Goal: Task Accomplishment & Management: Use online tool/utility

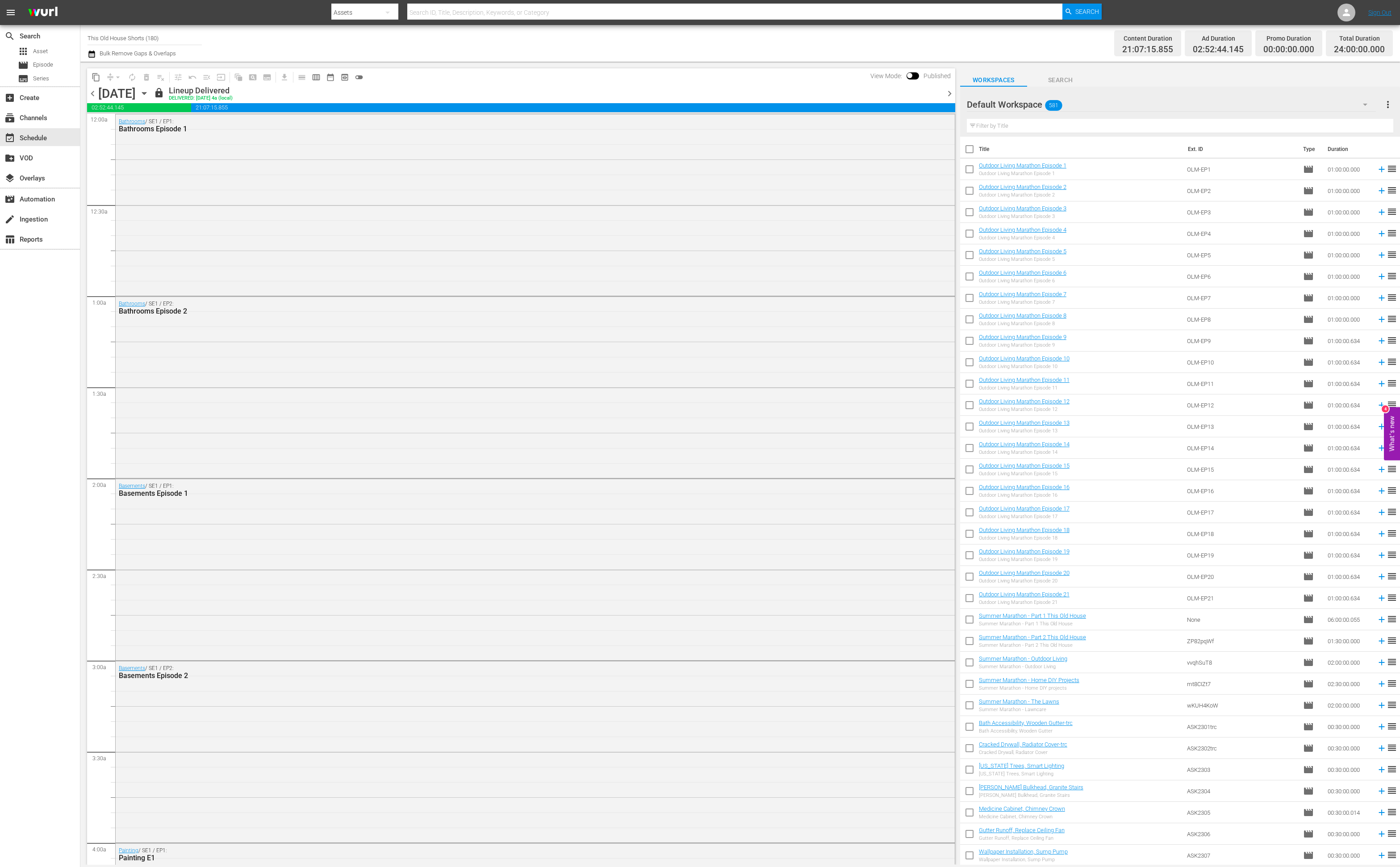
click at [951, 92] on span "chevron_right" at bounding box center [949, 93] width 11 height 11
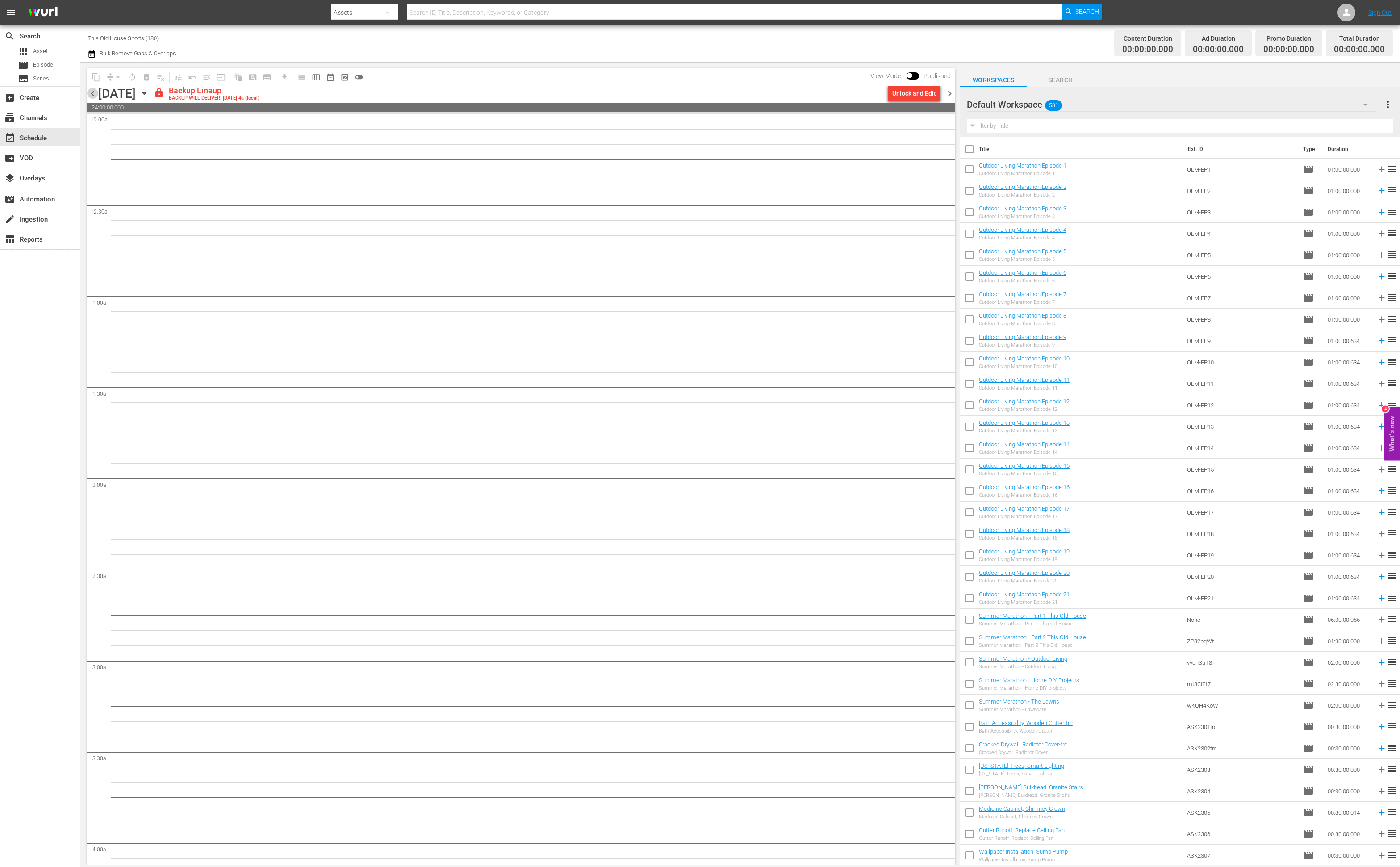
click at [95, 96] on span "chevron_left" at bounding box center [92, 93] width 11 height 11
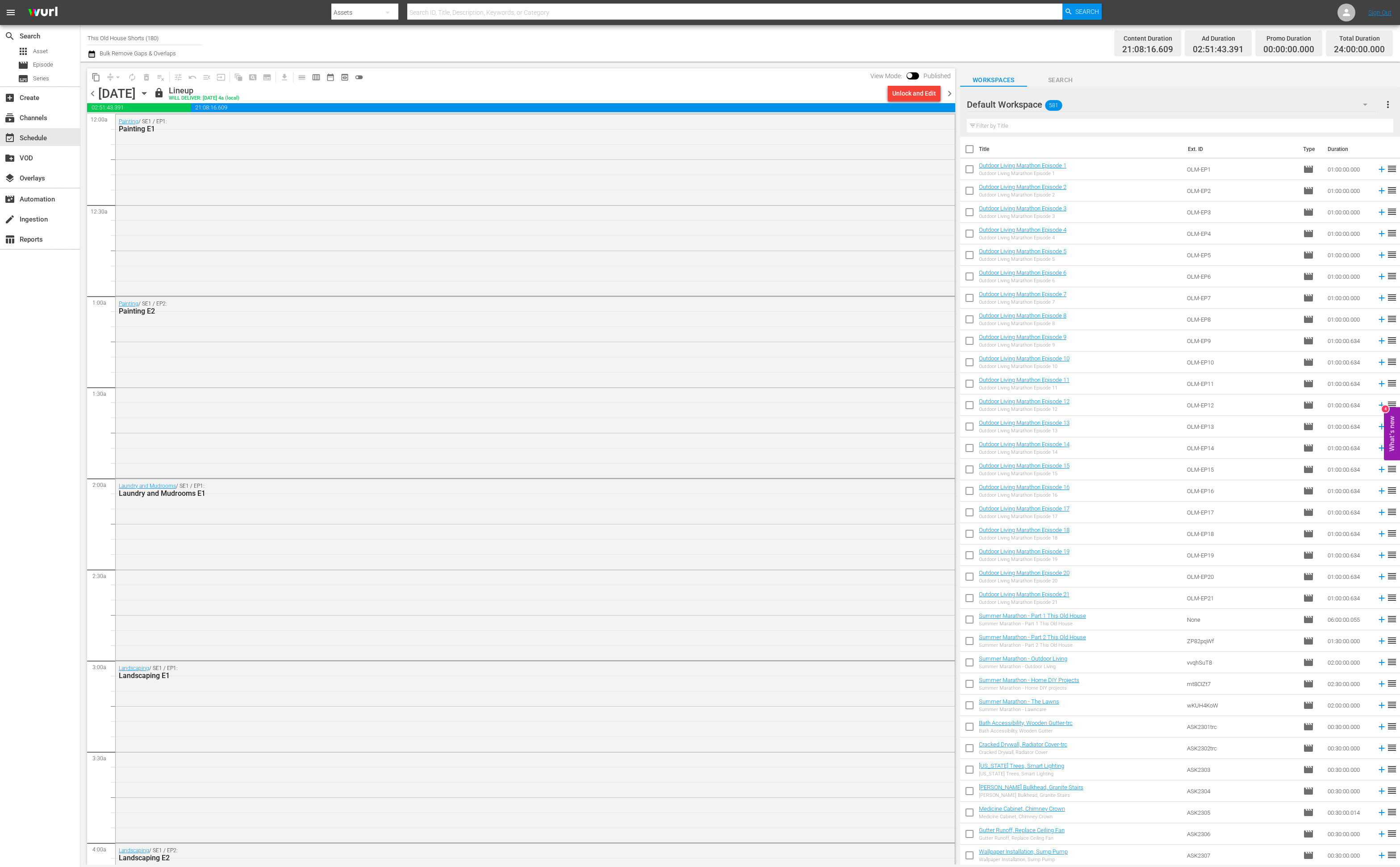
click at [1085, 104] on div "Default Workspace 581" at bounding box center [1171, 104] width 409 height 25
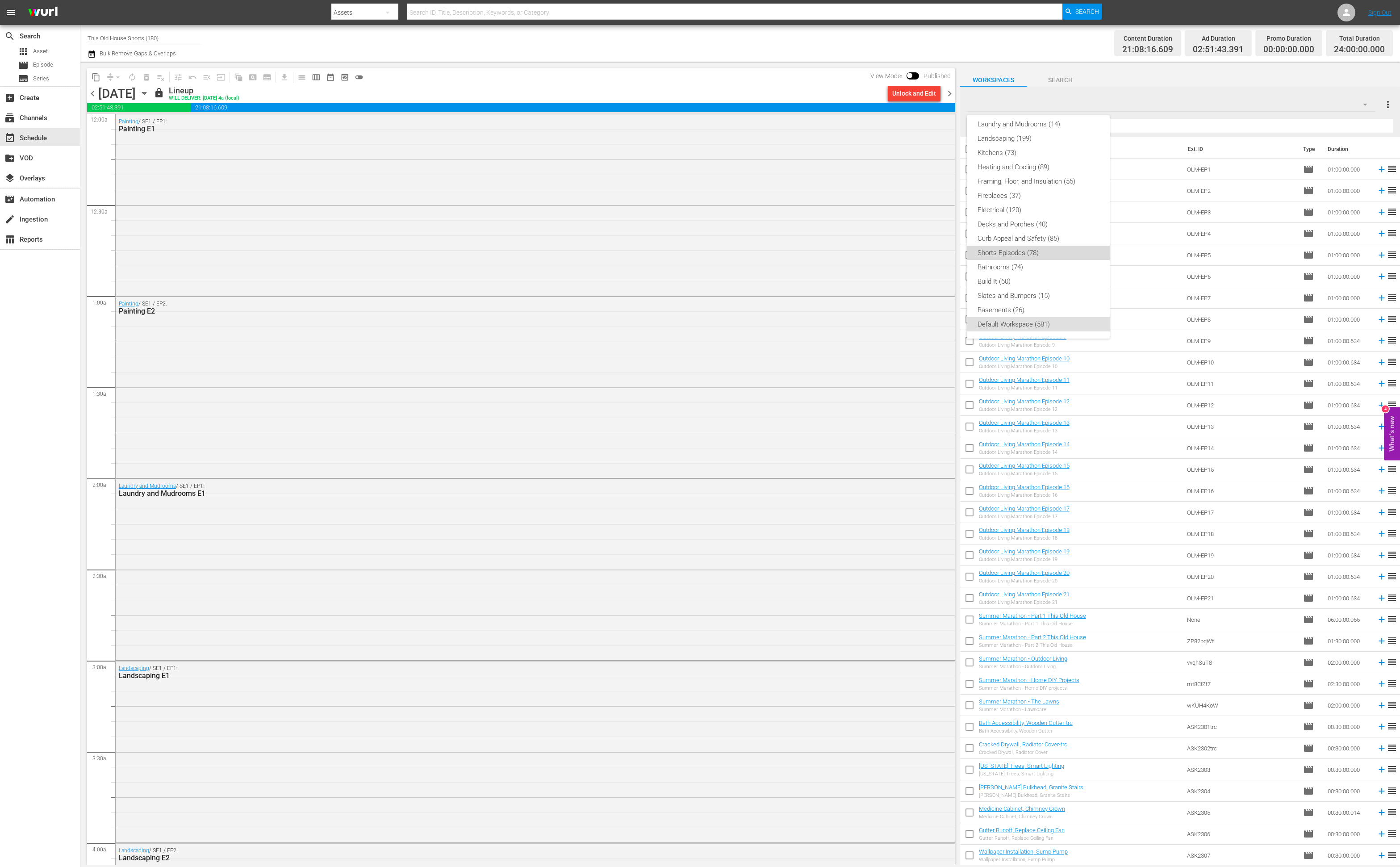
click at [1037, 250] on div "Shorts Episodes (78)" at bounding box center [1038, 253] width 121 height 14
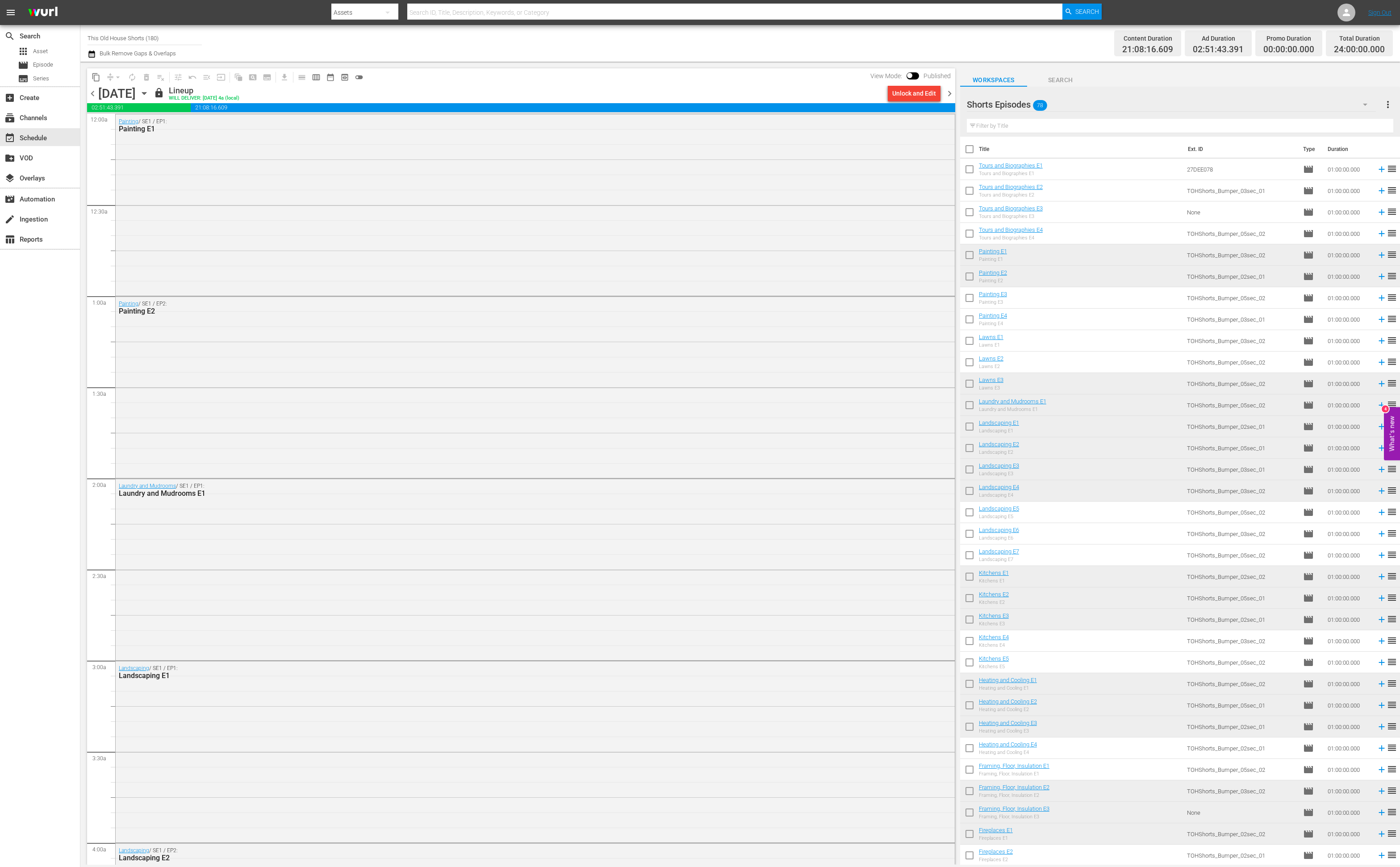
click at [965, 300] on input "checkbox" at bounding box center [970, 300] width 19 height 19
checkbox input "true"
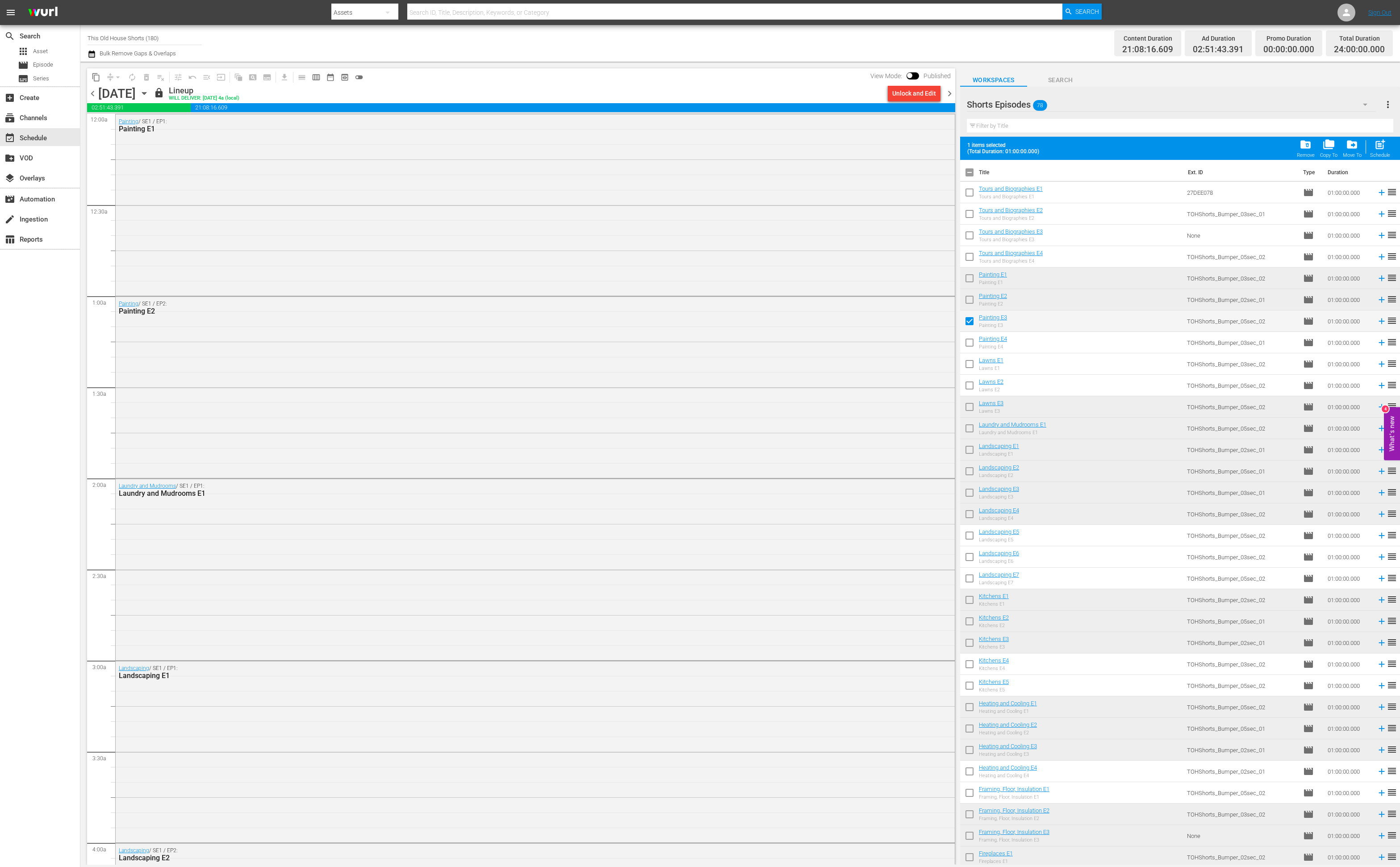
click at [971, 341] on input "checkbox" at bounding box center [970, 344] width 19 height 19
checkbox input "true"
click at [973, 367] on input "checkbox" at bounding box center [970, 366] width 19 height 19
checkbox input "true"
click at [972, 384] on input "checkbox" at bounding box center [970, 387] width 19 height 19
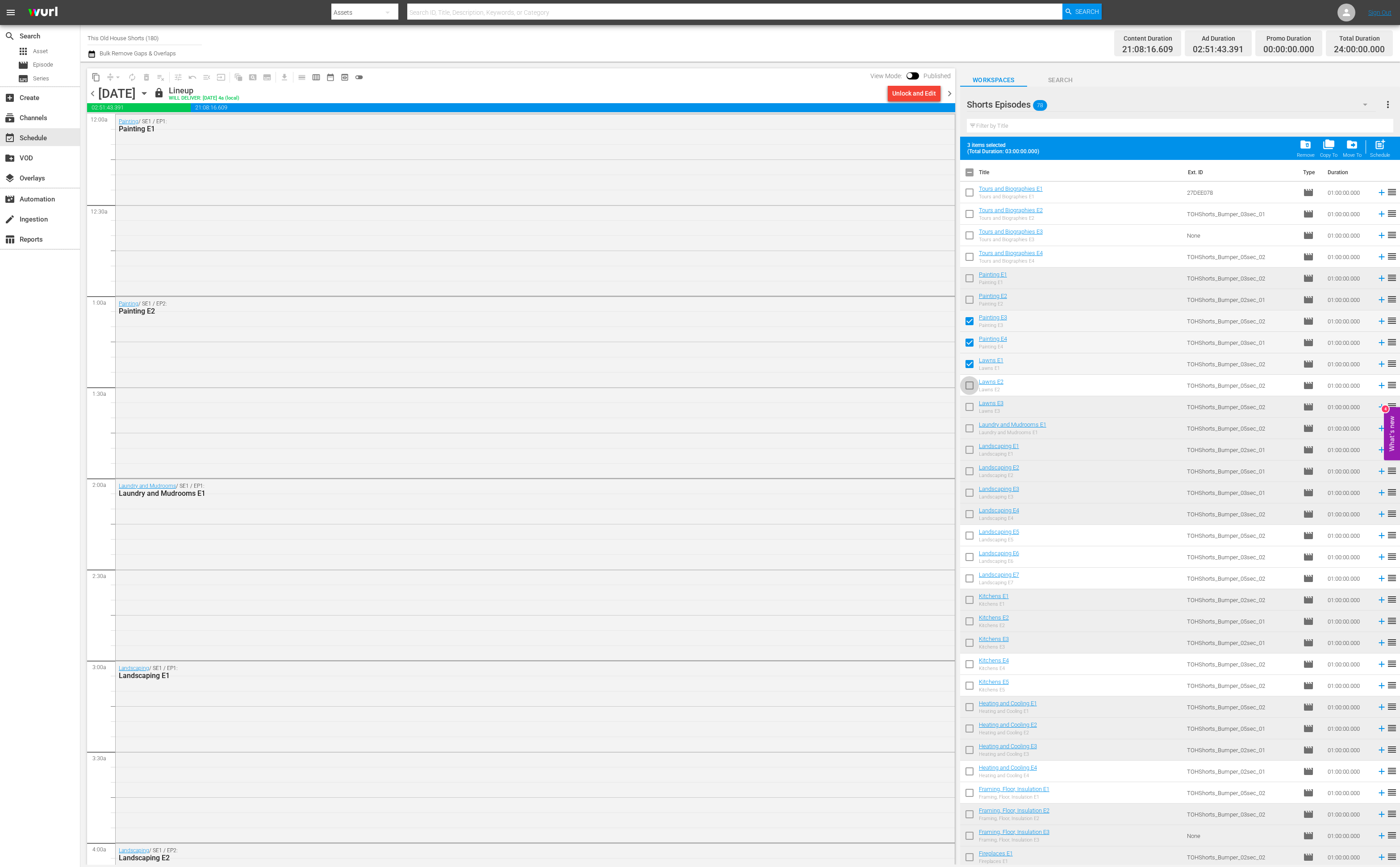
checkbox input "true"
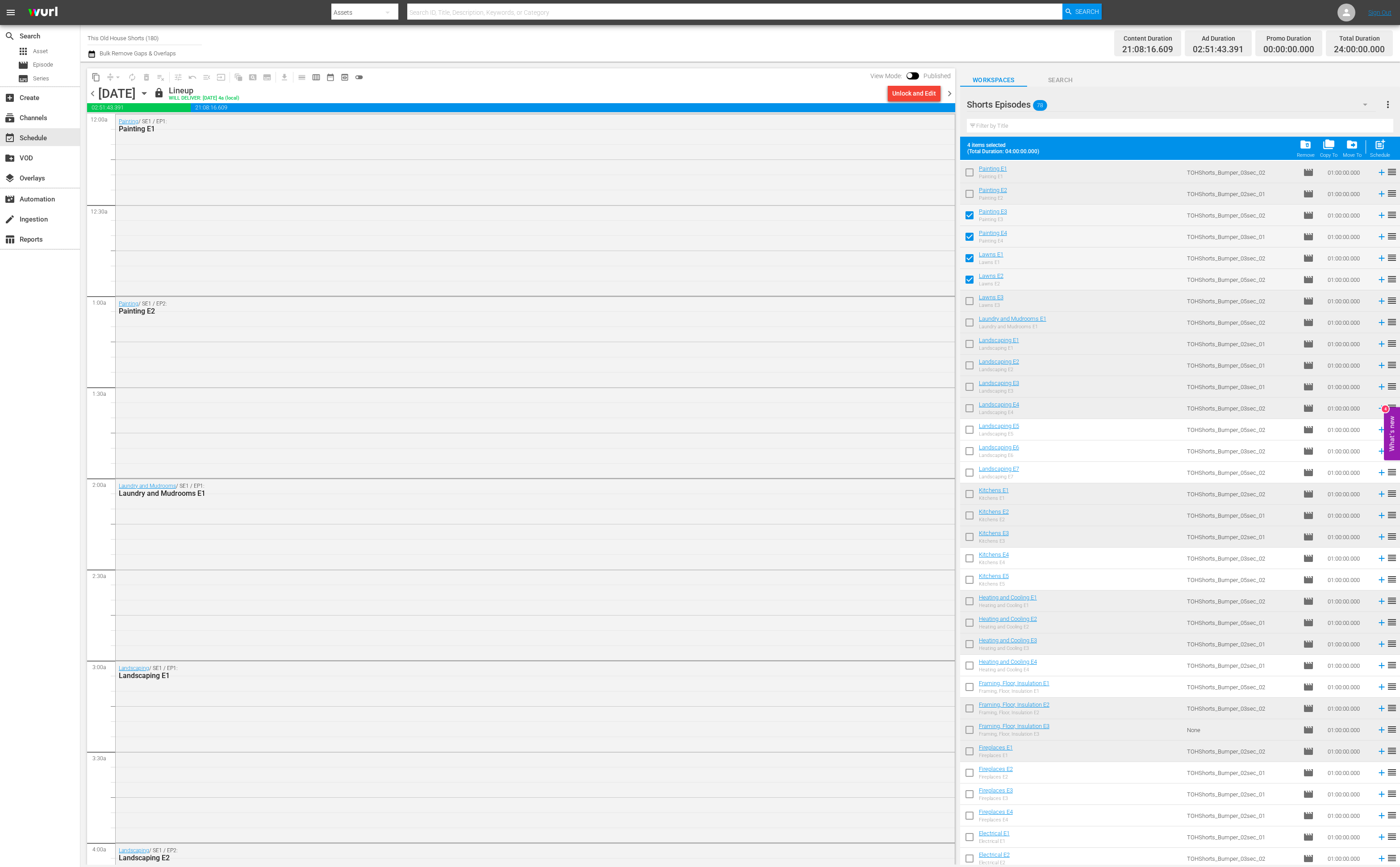
scroll to position [119, 0]
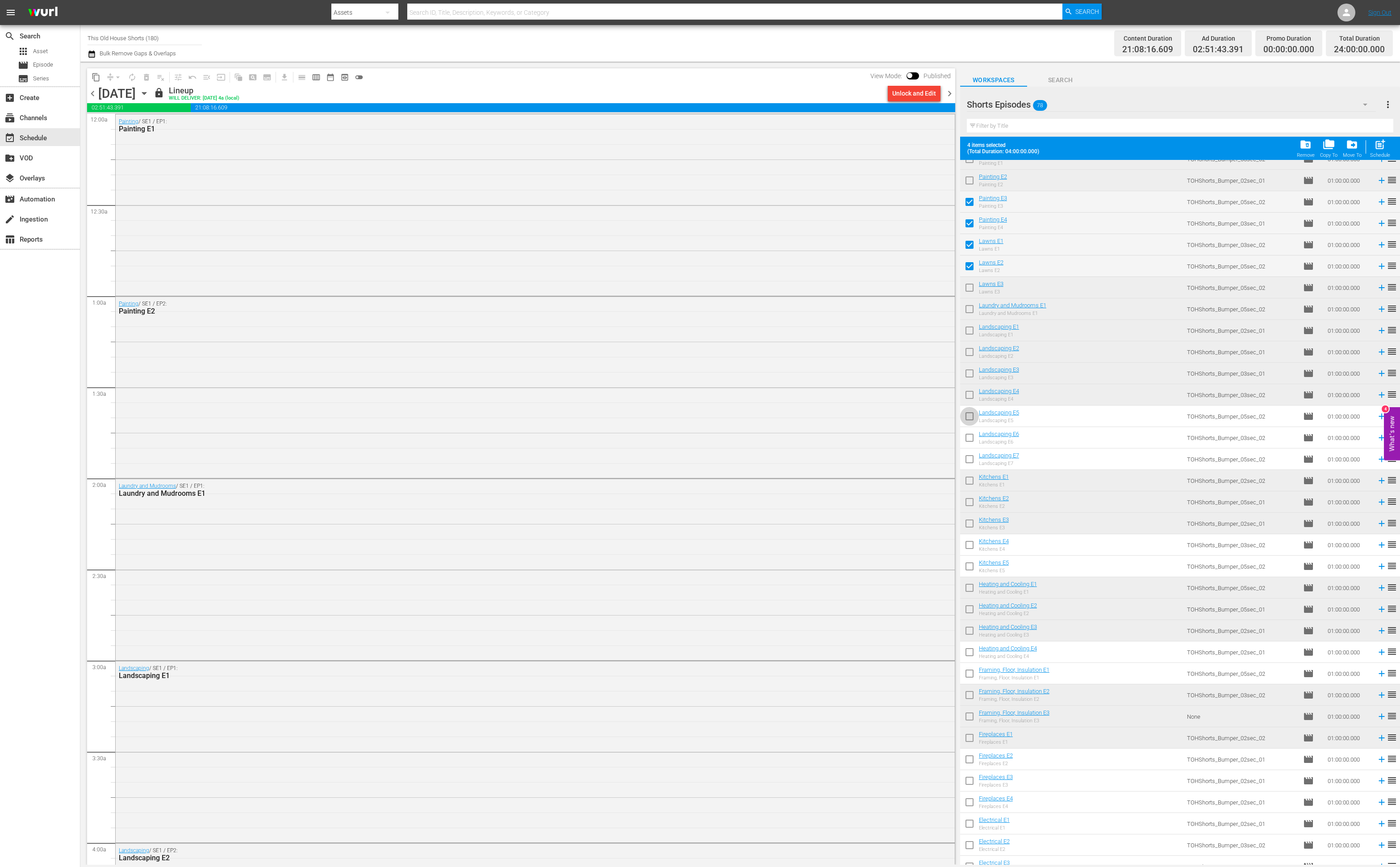
click at [968, 419] on input "checkbox" at bounding box center [970, 418] width 19 height 19
checkbox input "true"
click at [968, 434] on input "checkbox" at bounding box center [970, 439] width 19 height 19
click at [968, 433] on input "checkbox" at bounding box center [970, 439] width 19 height 19
checkbox input "false"
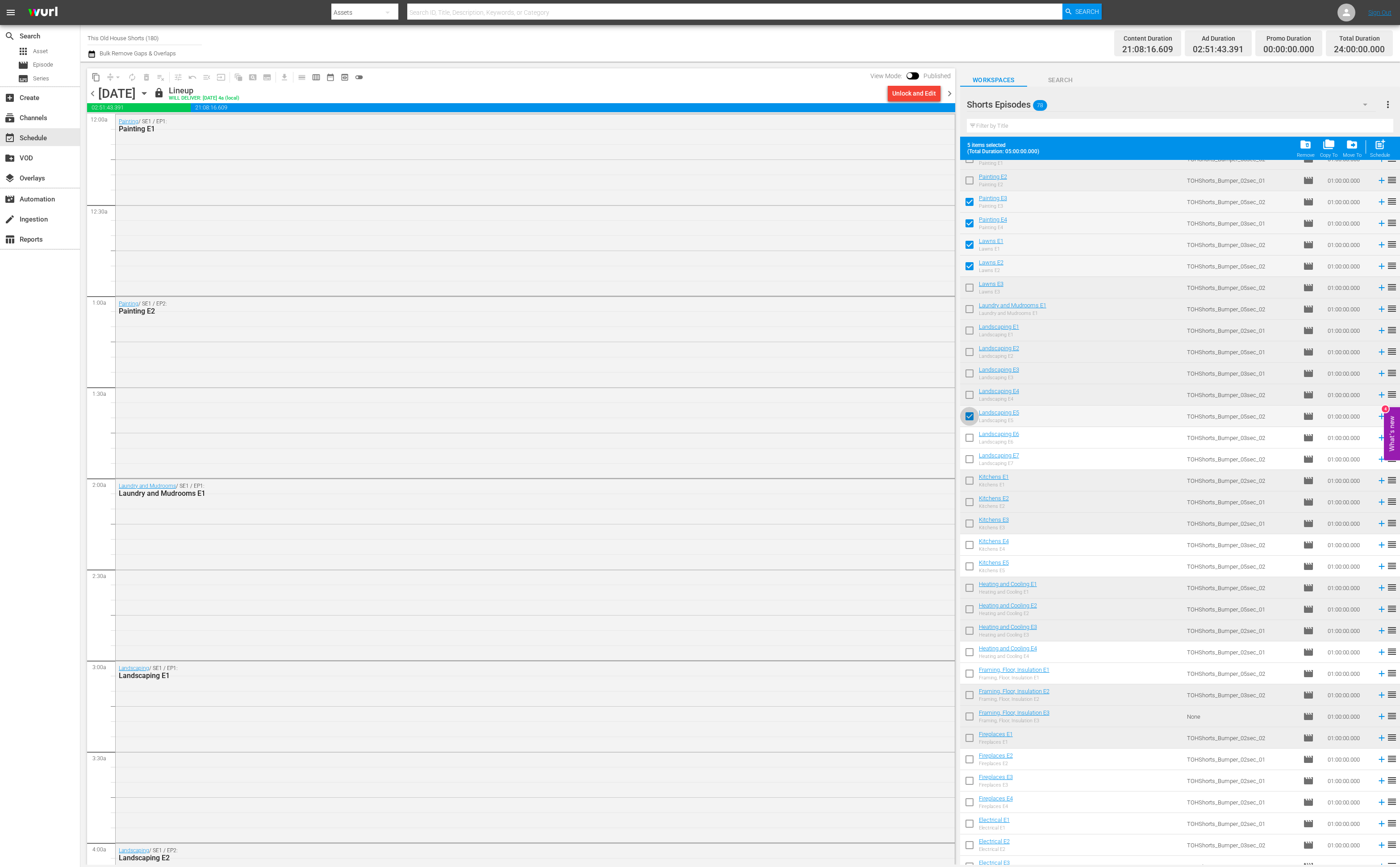
click at [968, 409] on input "checkbox" at bounding box center [970, 418] width 19 height 19
checkbox input "false"
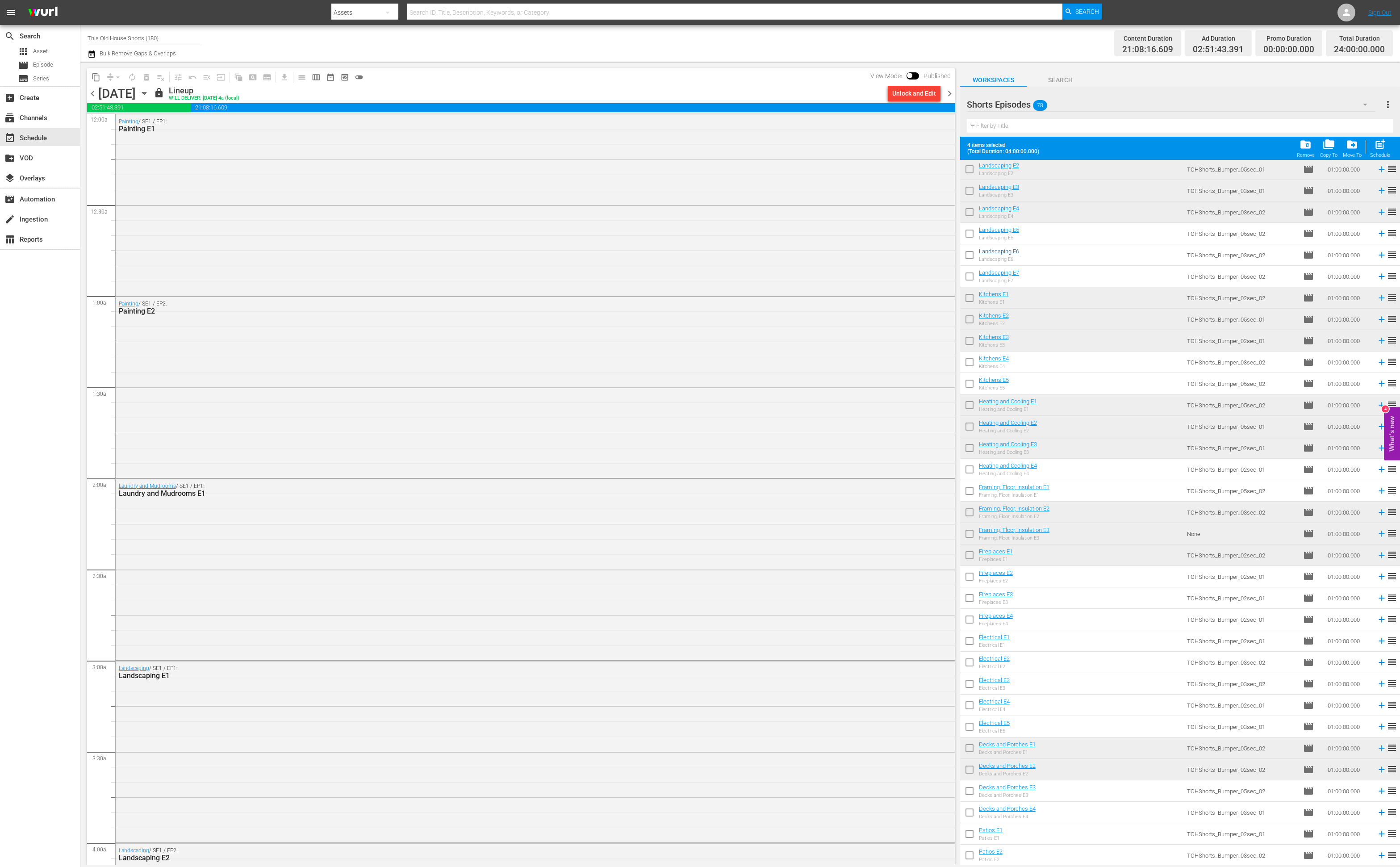
scroll to position [304, 0]
click at [965, 357] on input "checkbox" at bounding box center [970, 361] width 19 height 19
checkbox input "true"
click at [967, 382] on input "checkbox" at bounding box center [970, 383] width 19 height 19
checkbox input "true"
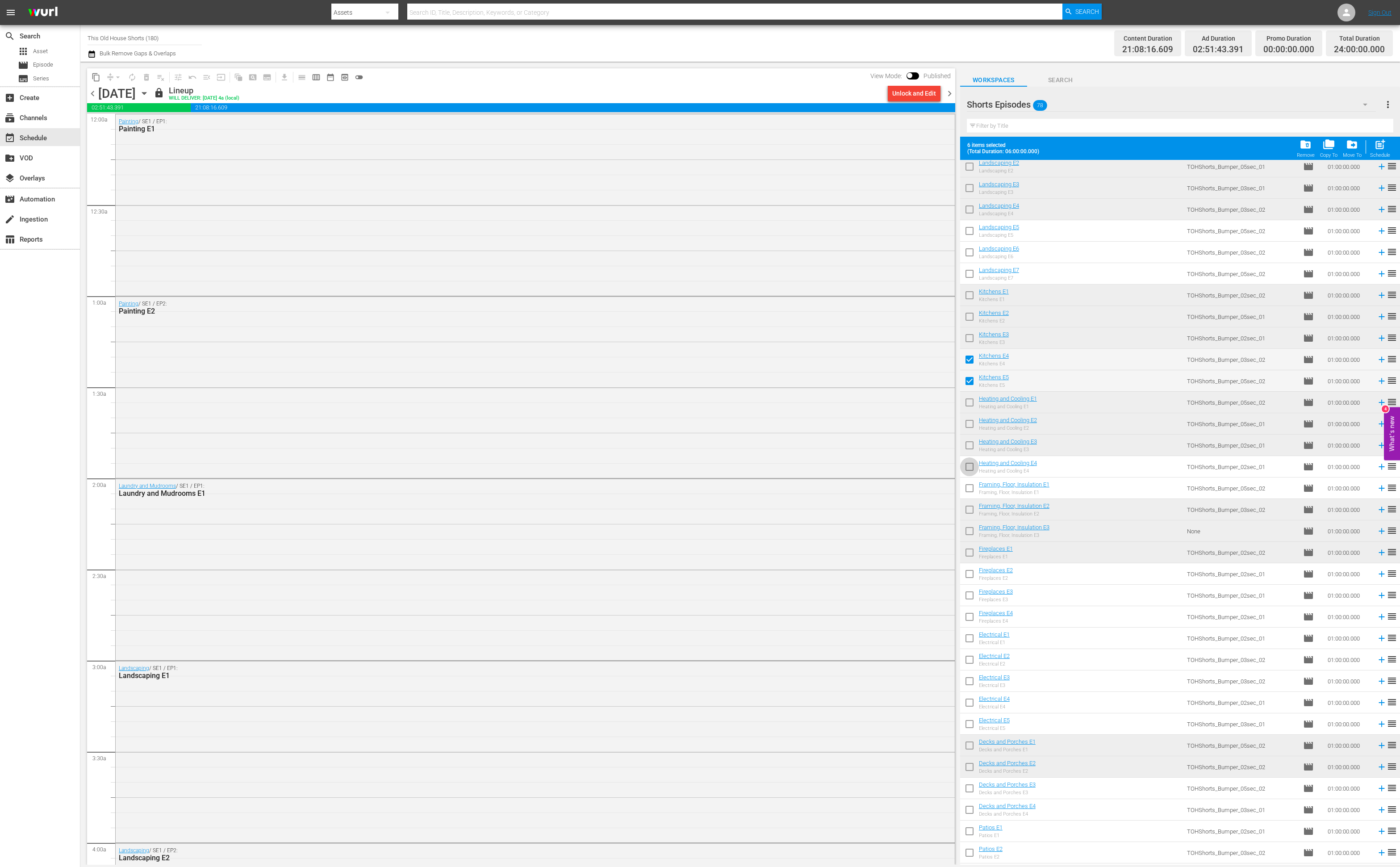
click at [971, 470] on input "checkbox" at bounding box center [970, 469] width 19 height 19
checkbox input "true"
click at [971, 486] on input "checkbox" at bounding box center [970, 490] width 19 height 19
checkbox input "true"
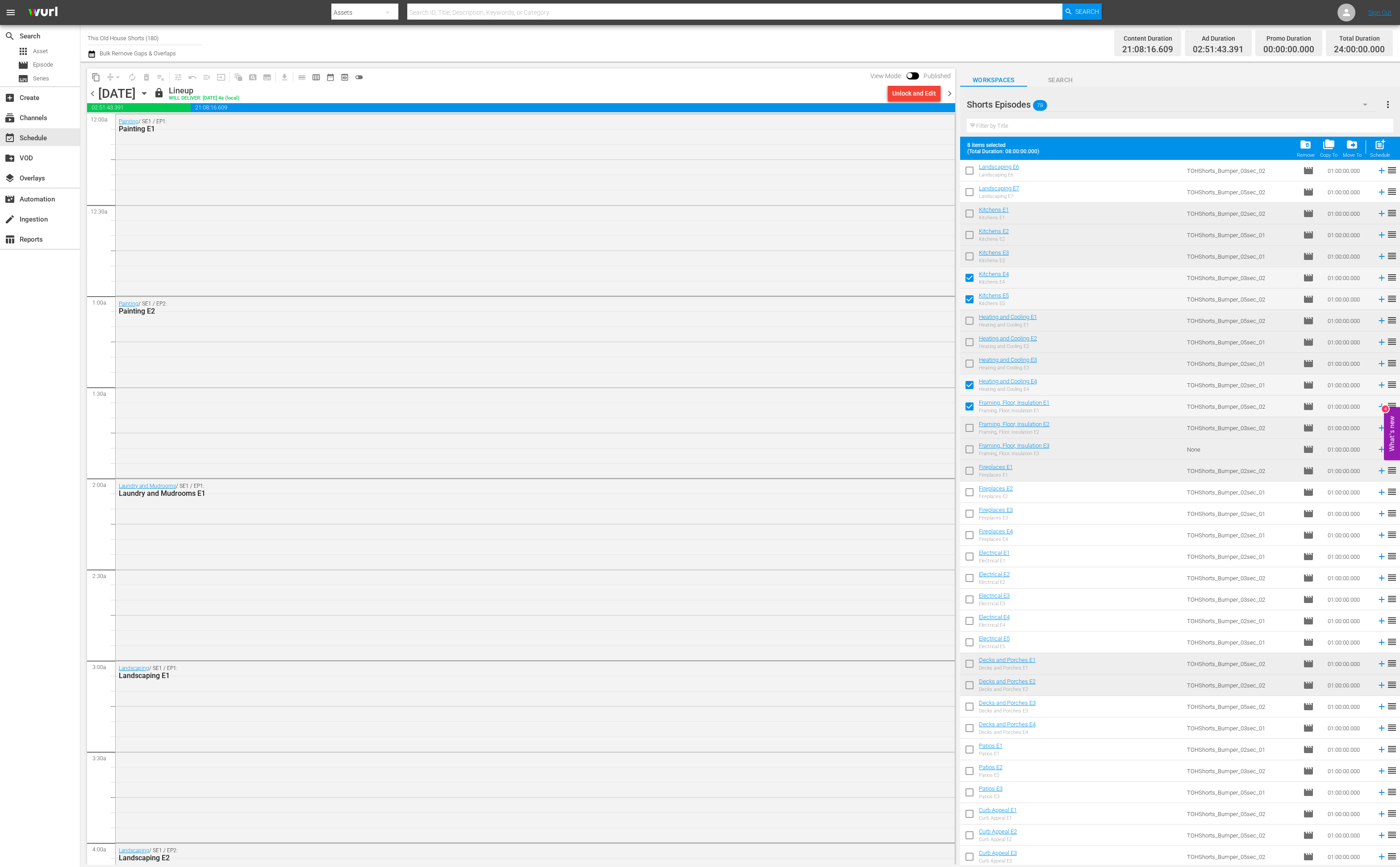
scroll to position [388, 0]
click at [971, 487] on input "checkbox" at bounding box center [970, 492] width 19 height 19
checkbox input "true"
click at [971, 514] on input "checkbox" at bounding box center [970, 514] width 19 height 19
checkbox input "true"
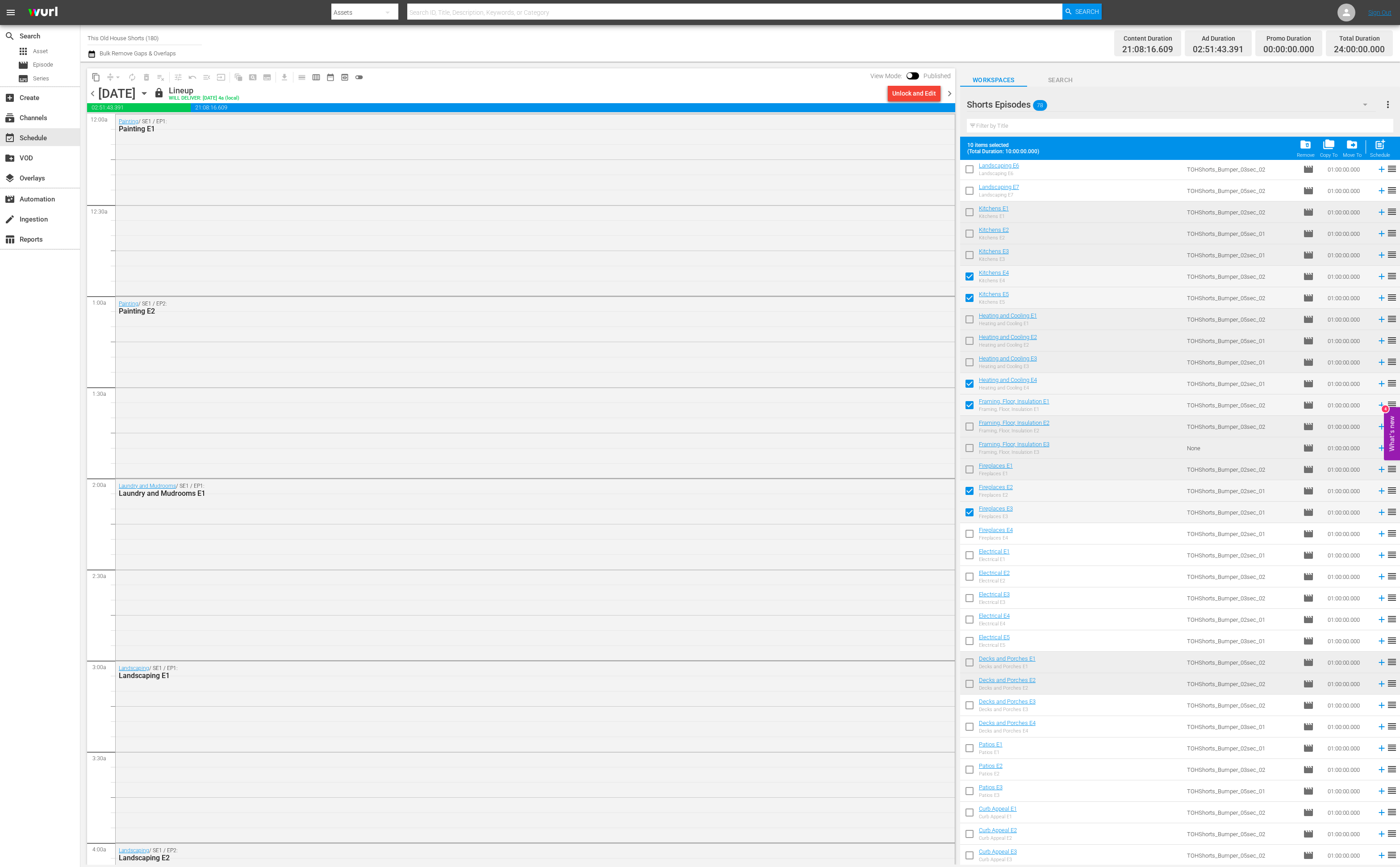
click at [948, 94] on span "chevron_right" at bounding box center [949, 93] width 11 height 11
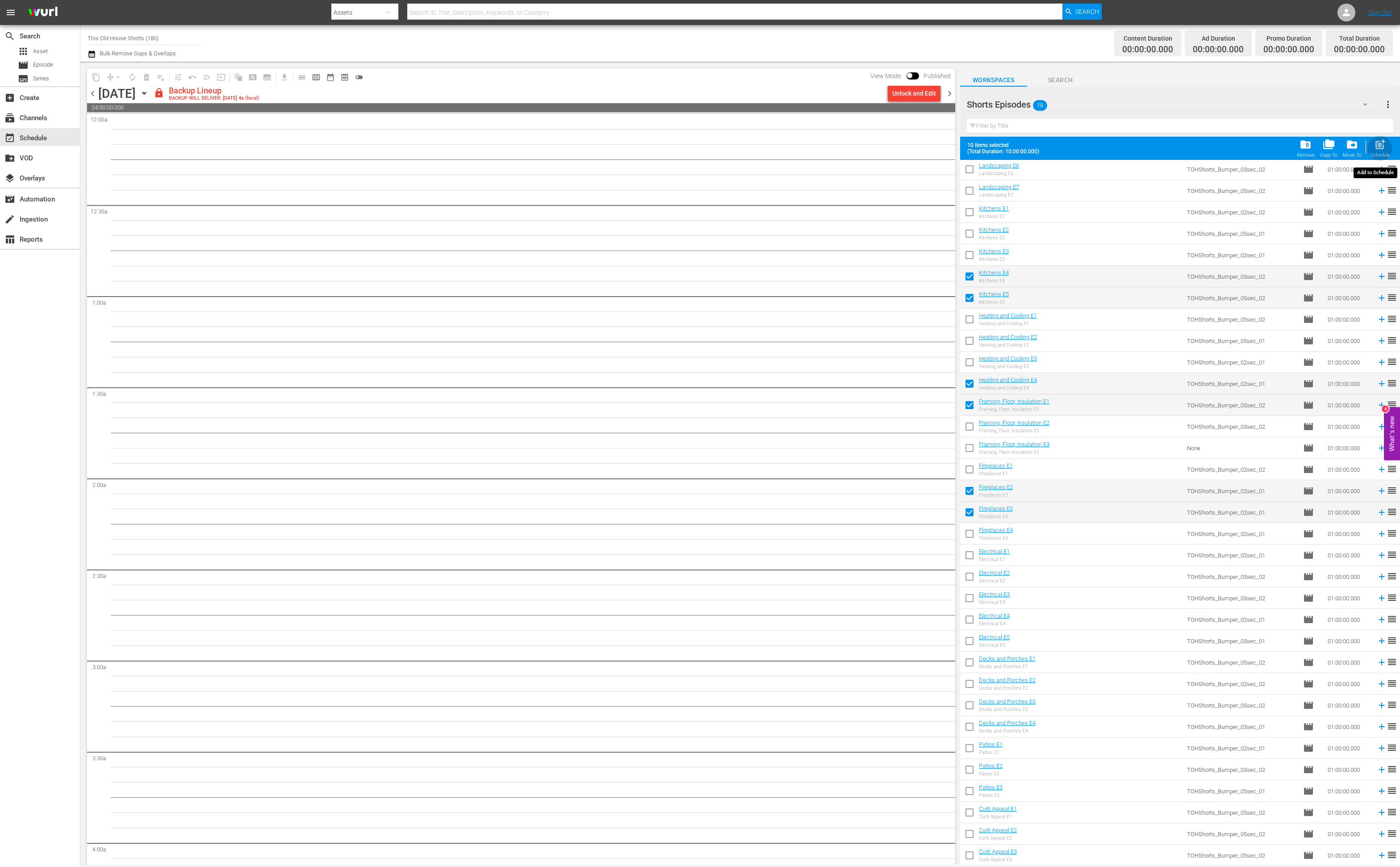
click at [1380, 143] on span "post_add" at bounding box center [1380, 145] width 12 height 12
checkbox input "false"
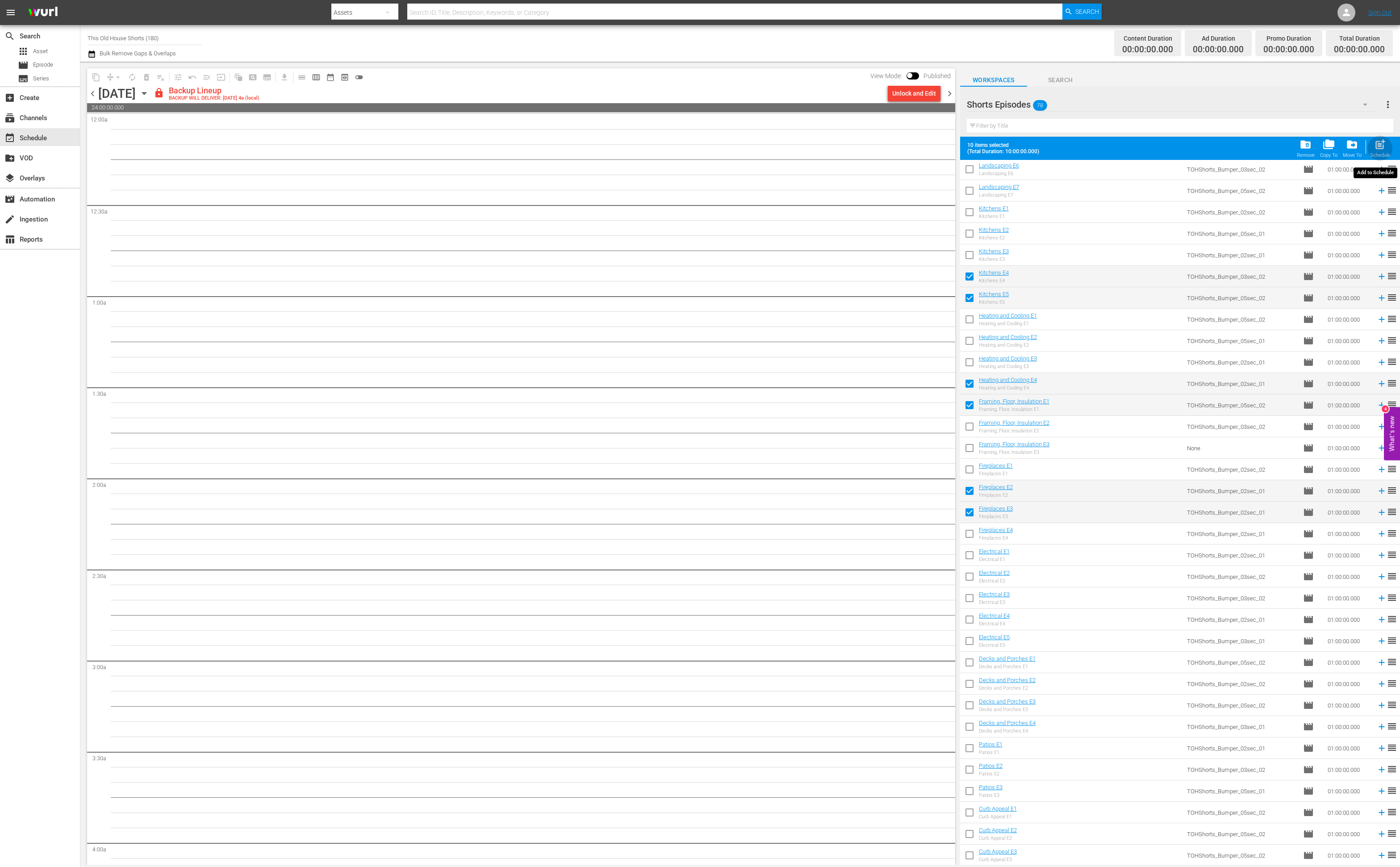
checkbox input "false"
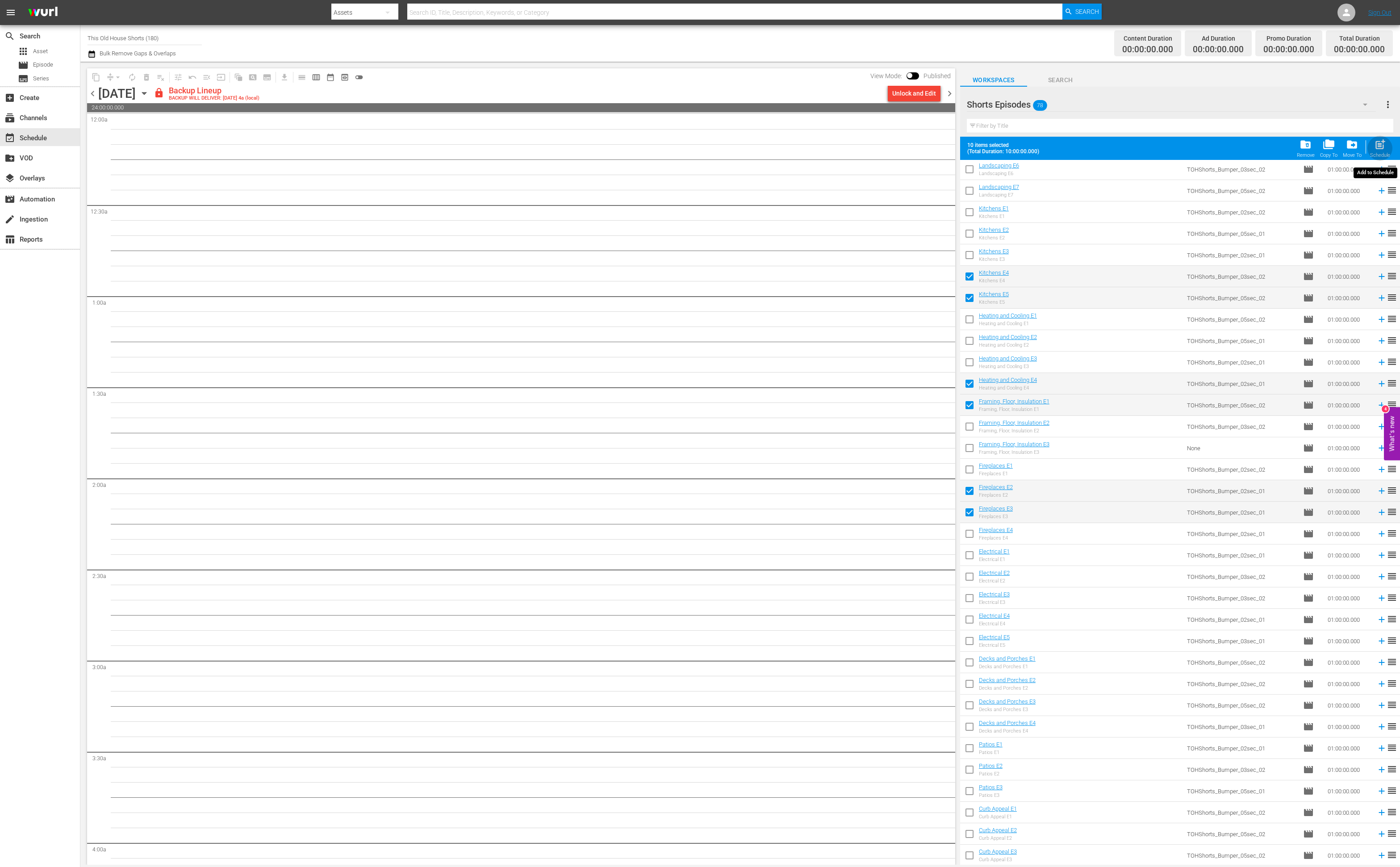
checkbox input "false"
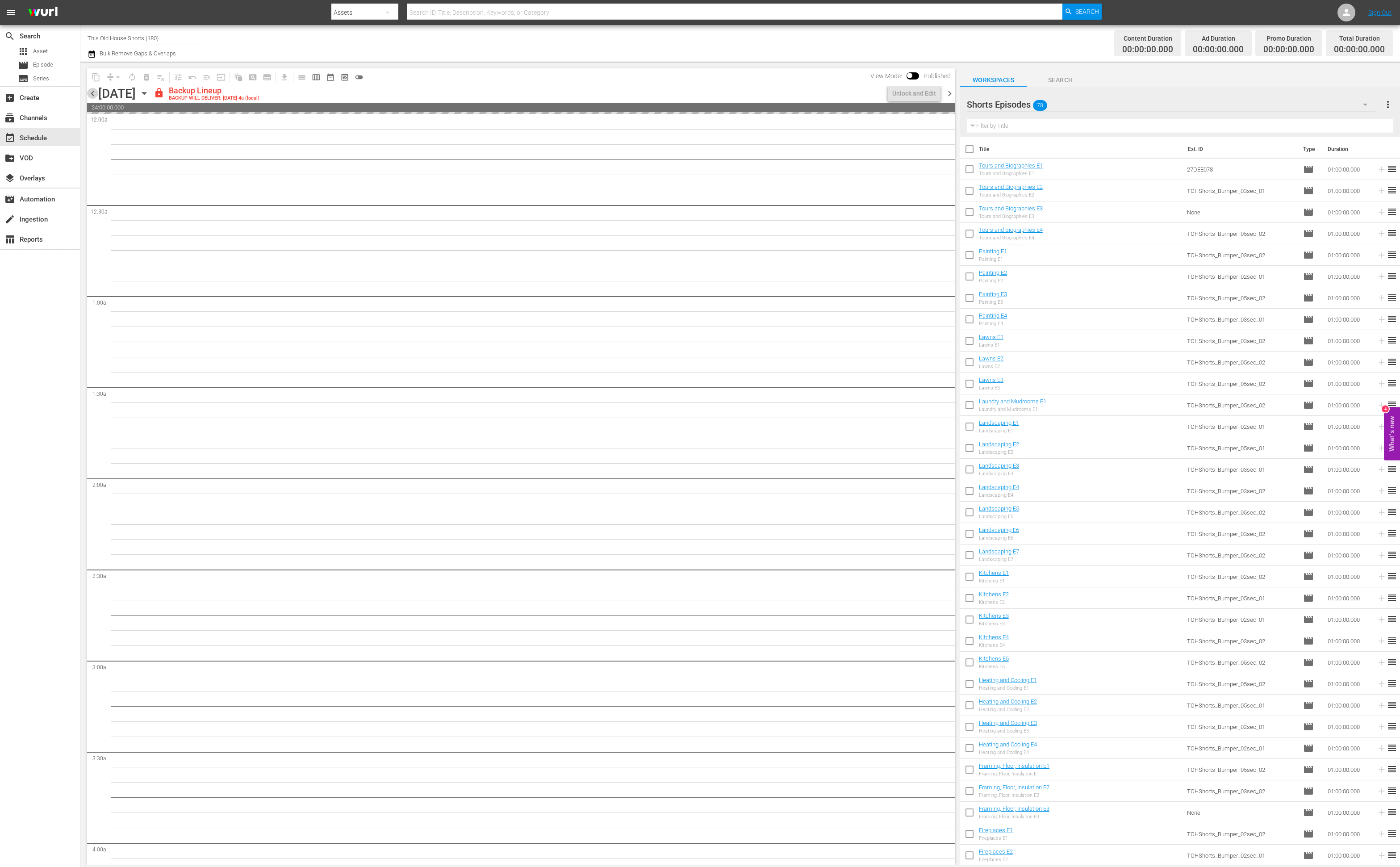
click at [92, 94] on span "chevron_left" at bounding box center [92, 93] width 11 height 11
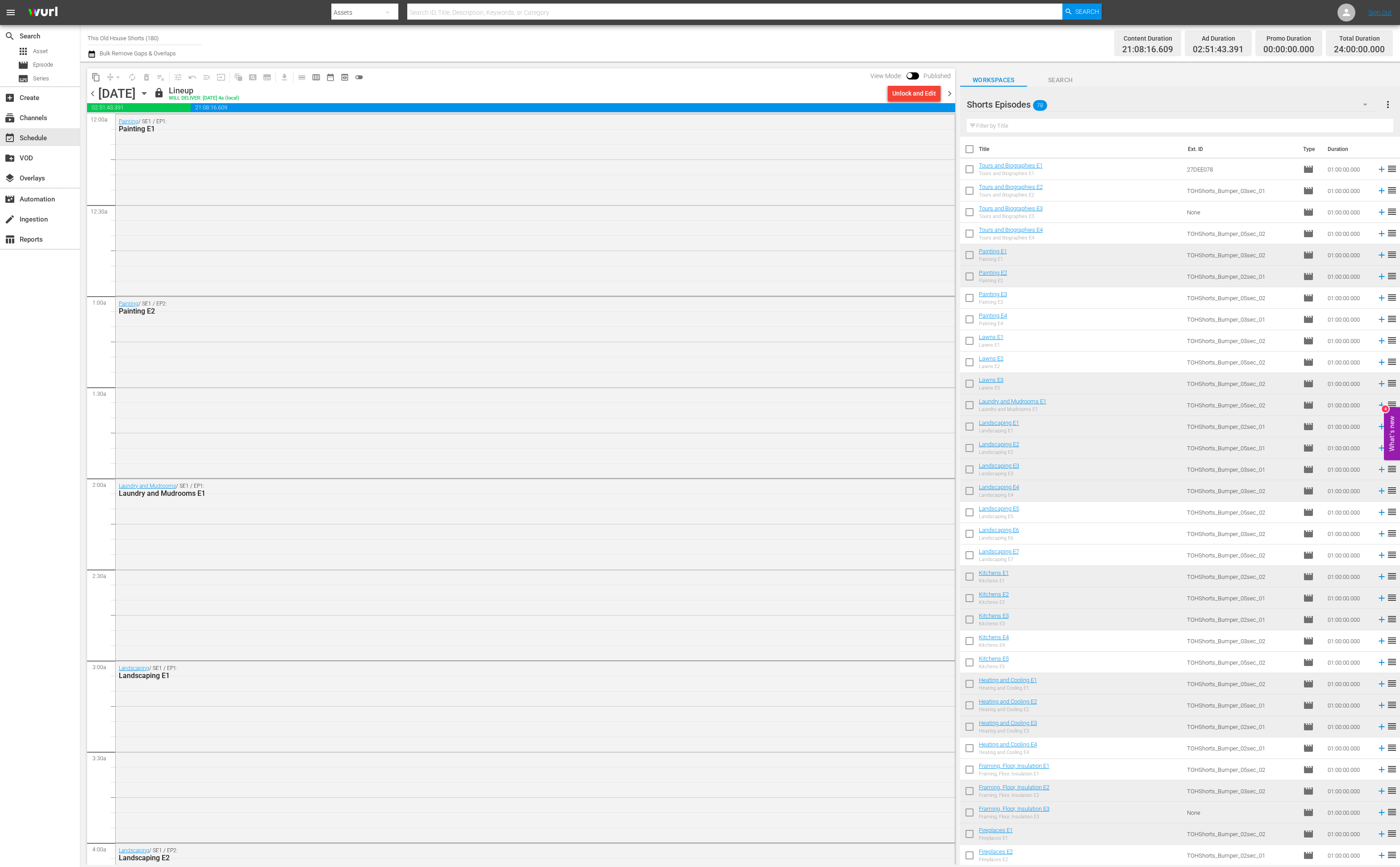
click at [972, 296] on input "checkbox" at bounding box center [970, 300] width 19 height 19
checkbox input "true"
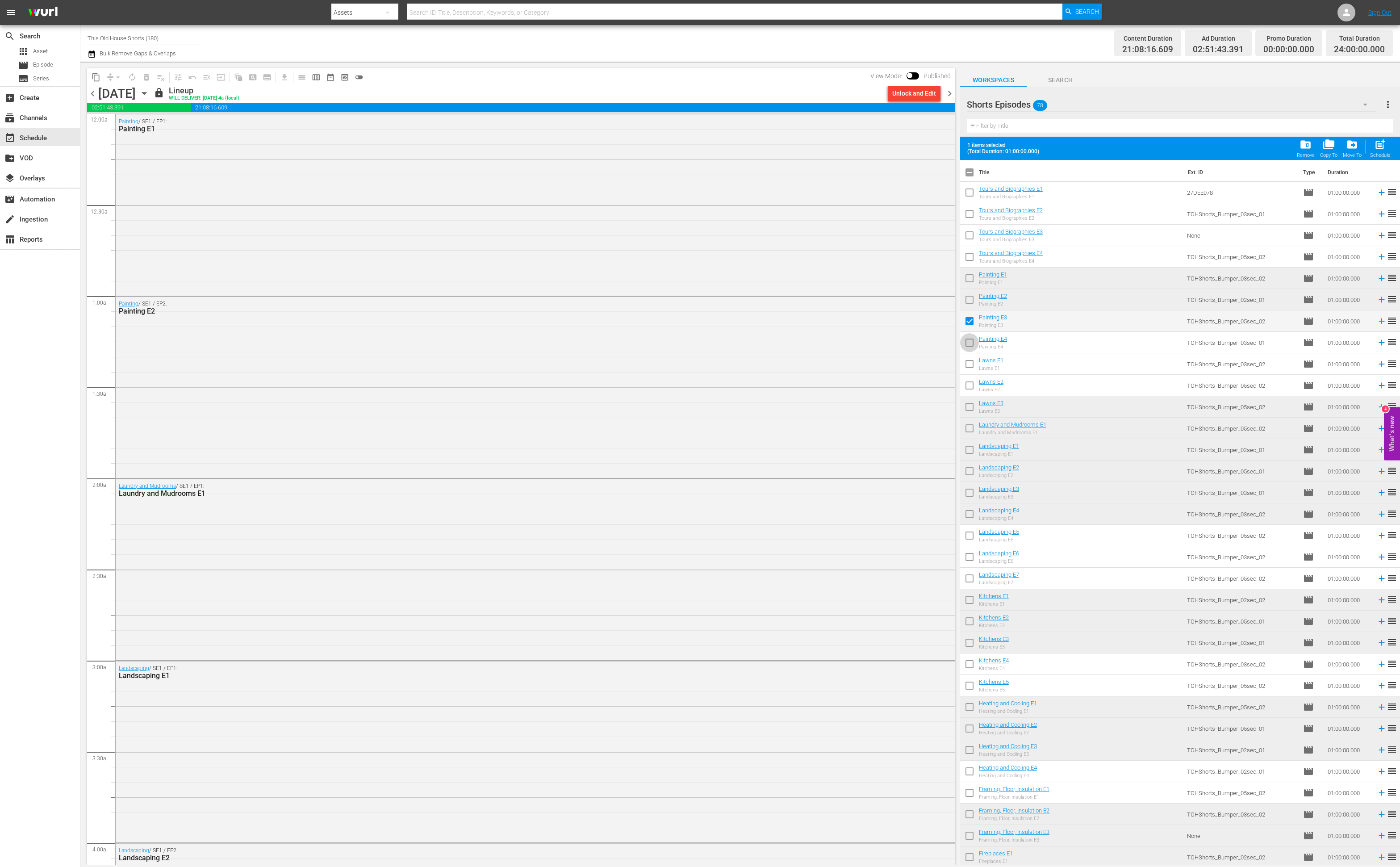
click at [972, 347] on input "checkbox" at bounding box center [970, 344] width 19 height 19
checkbox input "true"
click at [972, 362] on input "checkbox" at bounding box center [970, 366] width 19 height 19
checkbox input "true"
click at [972, 382] on input "checkbox" at bounding box center [970, 387] width 19 height 19
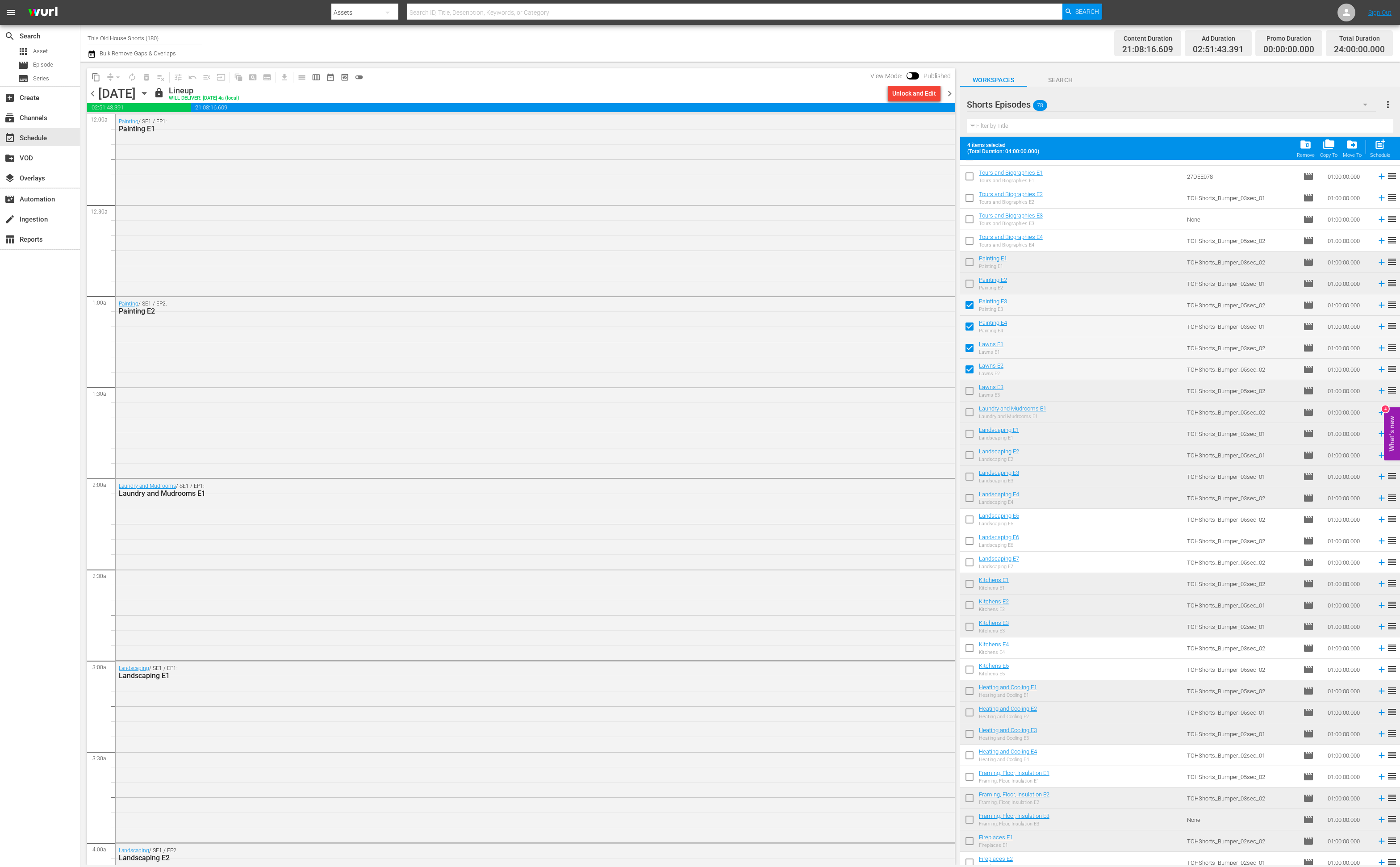
scroll to position [18, 0]
click at [968, 367] on input "checkbox" at bounding box center [970, 369] width 19 height 19
checkbox input "false"
click at [968, 350] on input "checkbox" at bounding box center [970, 348] width 19 height 19
checkbox input "false"
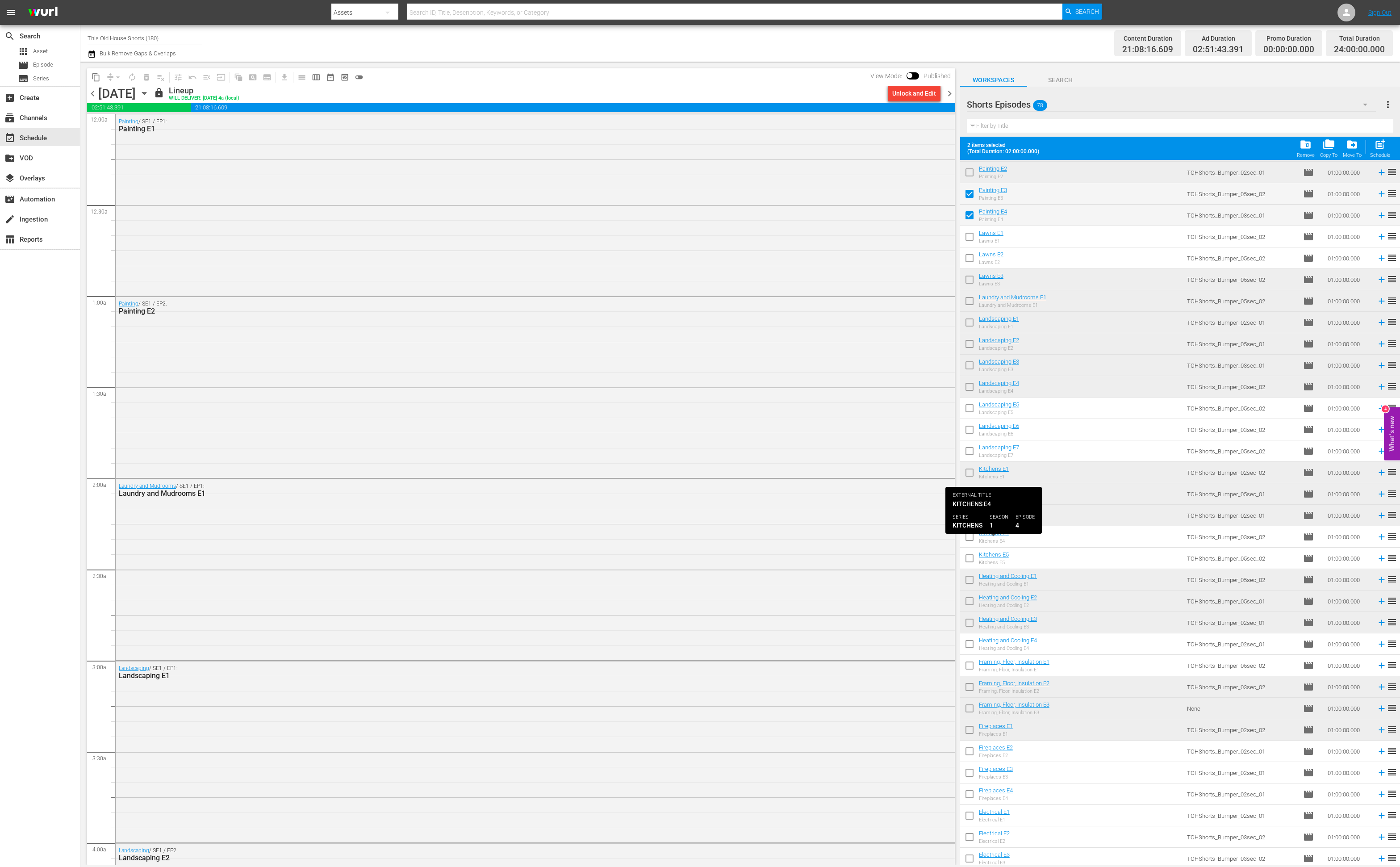
scroll to position [130, 0]
click at [973, 533] on input "checkbox" at bounding box center [970, 536] width 19 height 19
checkbox input "true"
click at [972, 559] on input "checkbox" at bounding box center [970, 557] width 19 height 19
checkbox input "true"
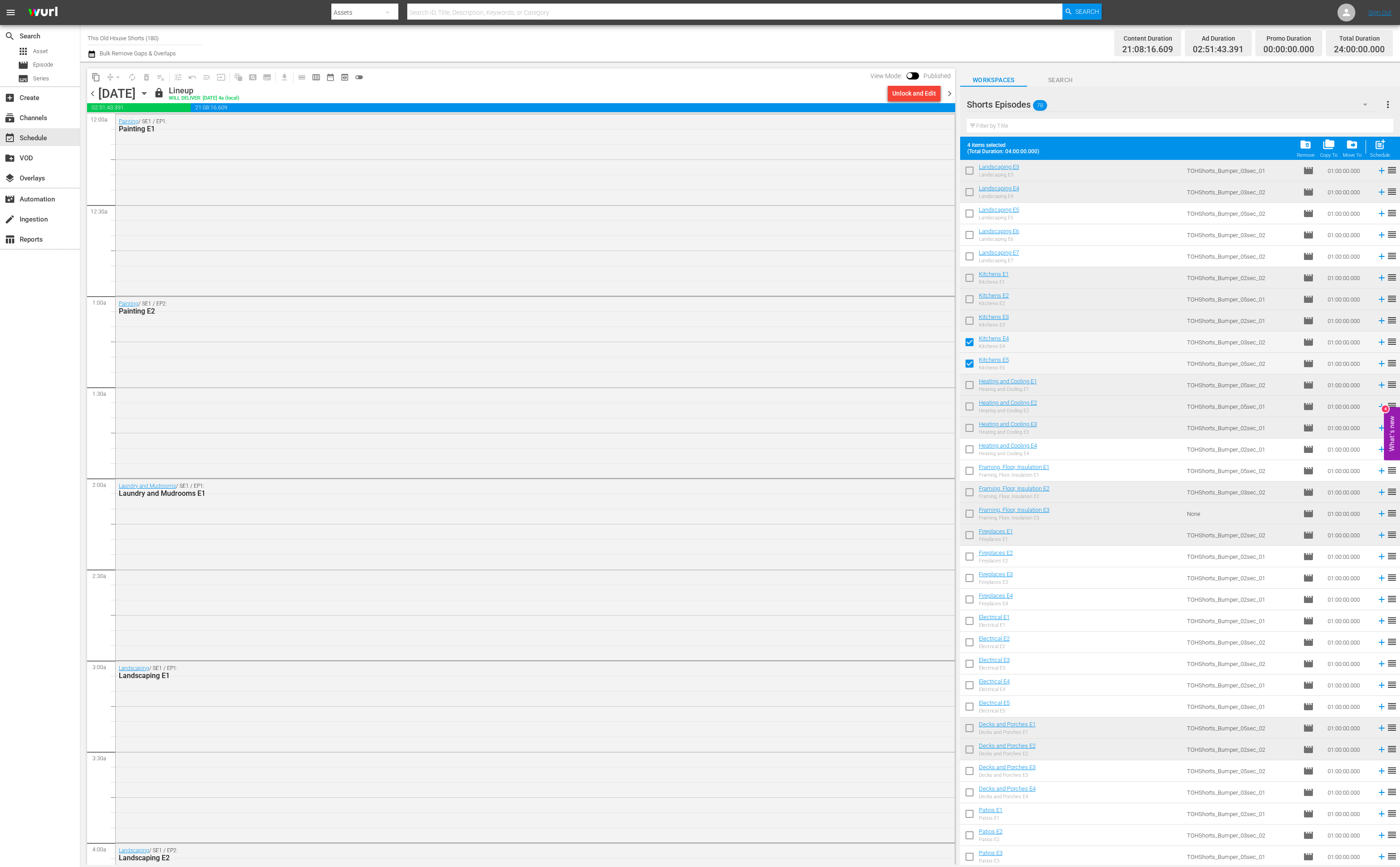
scroll to position [325, 0]
click at [967, 447] on input "checkbox" at bounding box center [970, 448] width 19 height 19
checkbox input "true"
click at [969, 467] on input "checkbox" at bounding box center [970, 470] width 19 height 19
checkbox input "true"
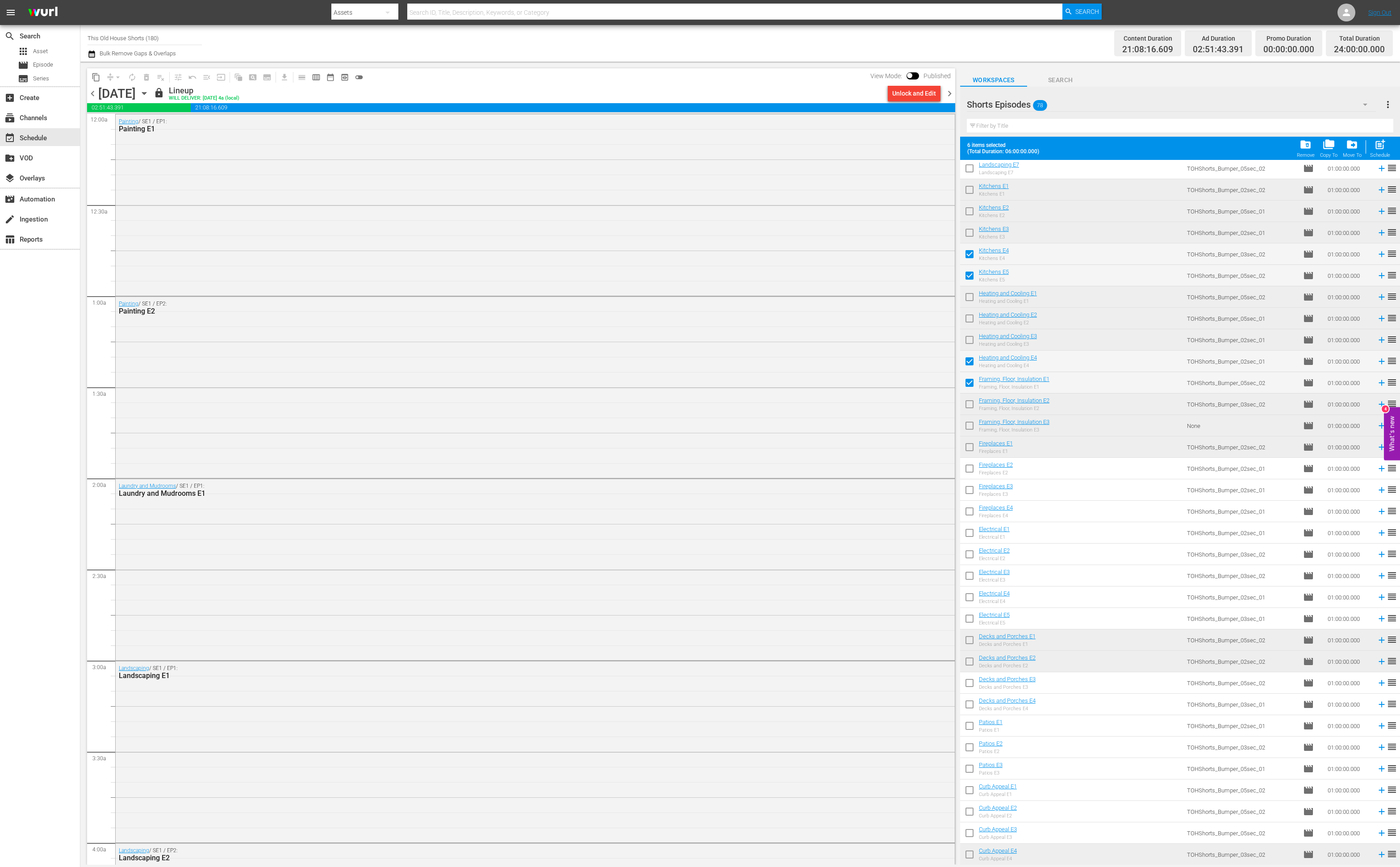
scroll to position [413, 0]
click at [968, 472] on input "checkbox" at bounding box center [970, 467] width 19 height 19
checkbox input "true"
click at [968, 491] on input "checkbox" at bounding box center [970, 489] width 19 height 19
checkbox input "true"
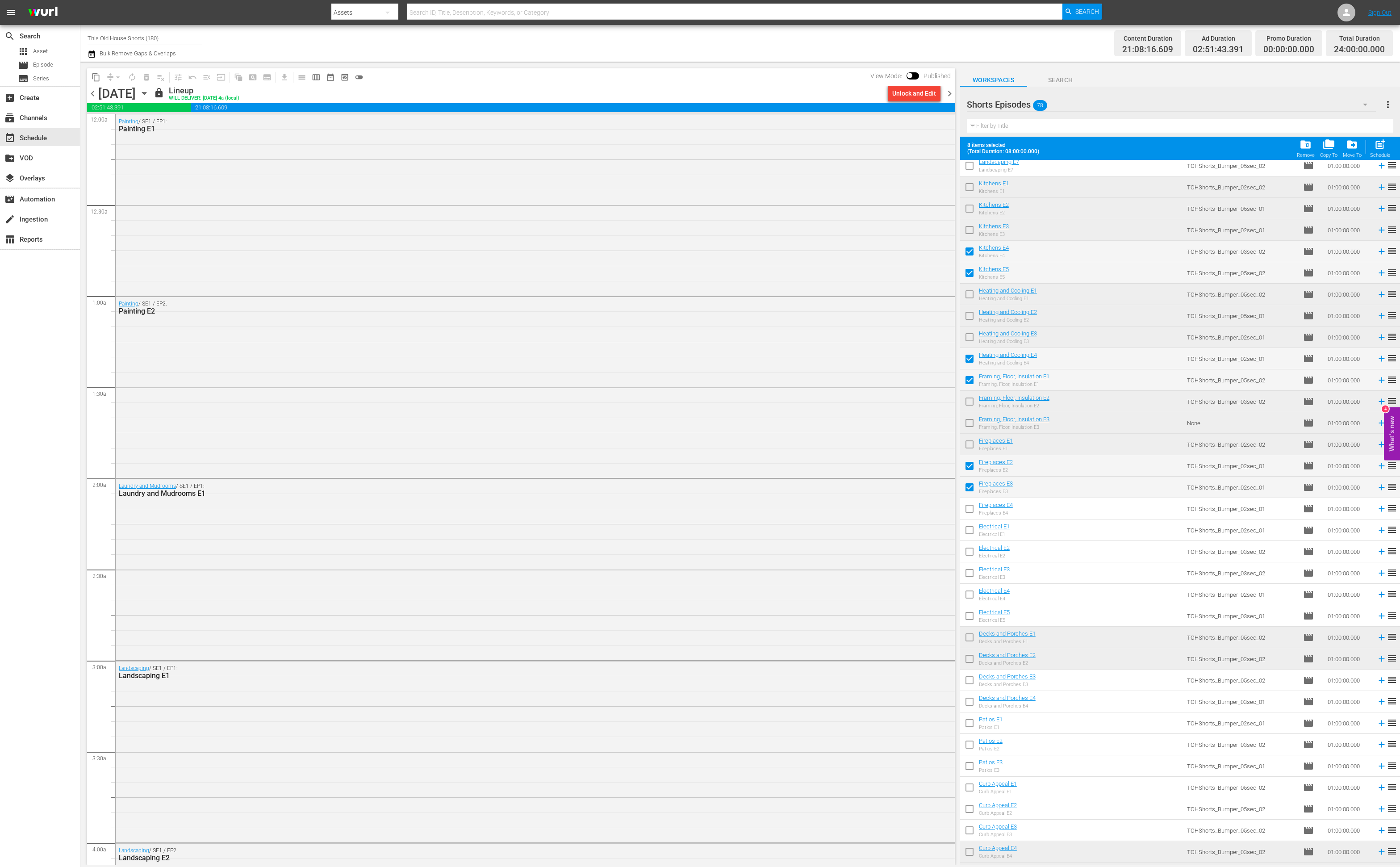
click at [973, 531] on input "checkbox" at bounding box center [970, 532] width 19 height 19
checkbox input "true"
click at [968, 555] on input "checkbox" at bounding box center [970, 553] width 19 height 19
checkbox input "true"
click at [948, 91] on span "chevron_right" at bounding box center [949, 93] width 11 height 11
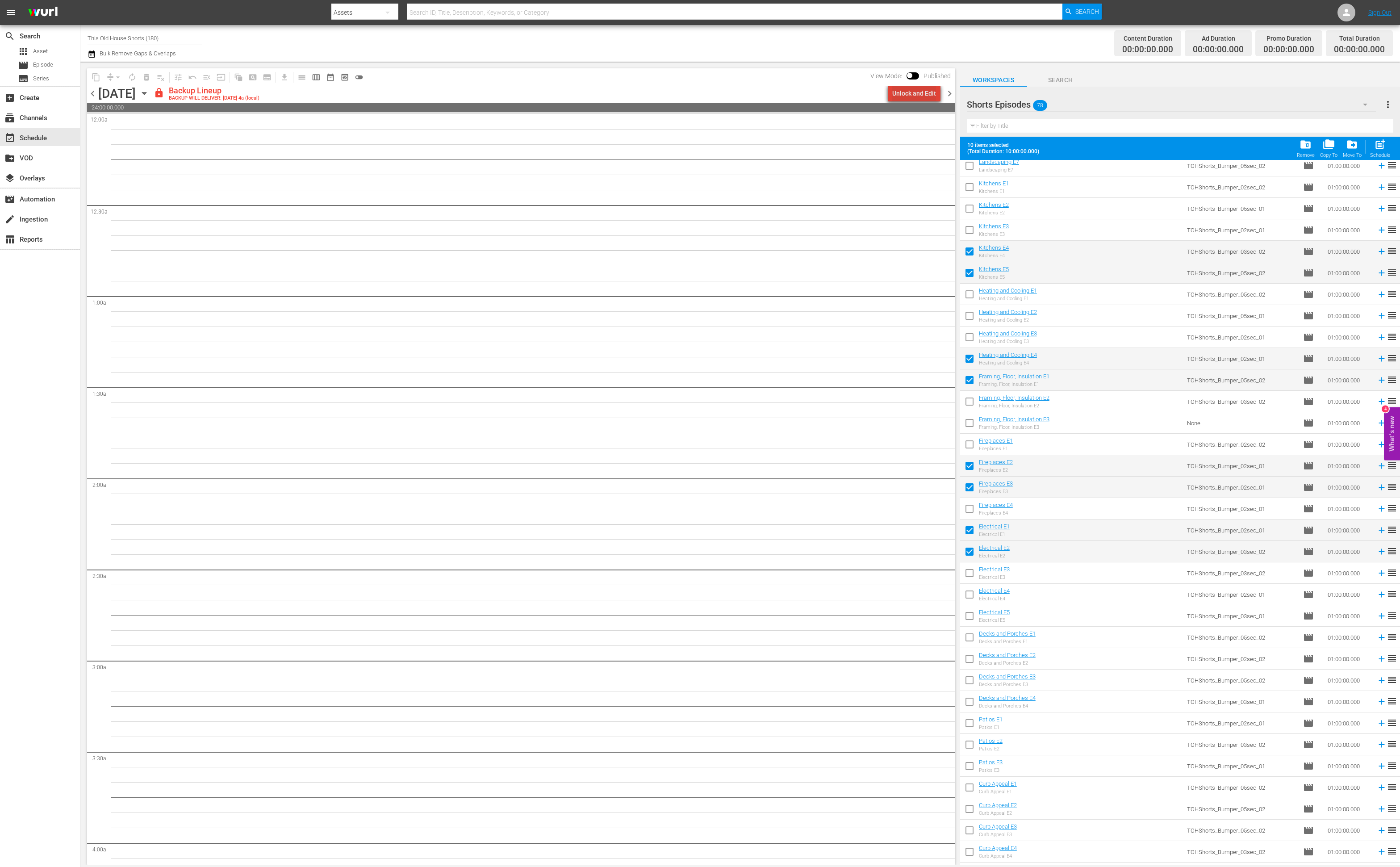
click at [923, 96] on div "Unlock and Edit" at bounding box center [914, 93] width 44 height 16
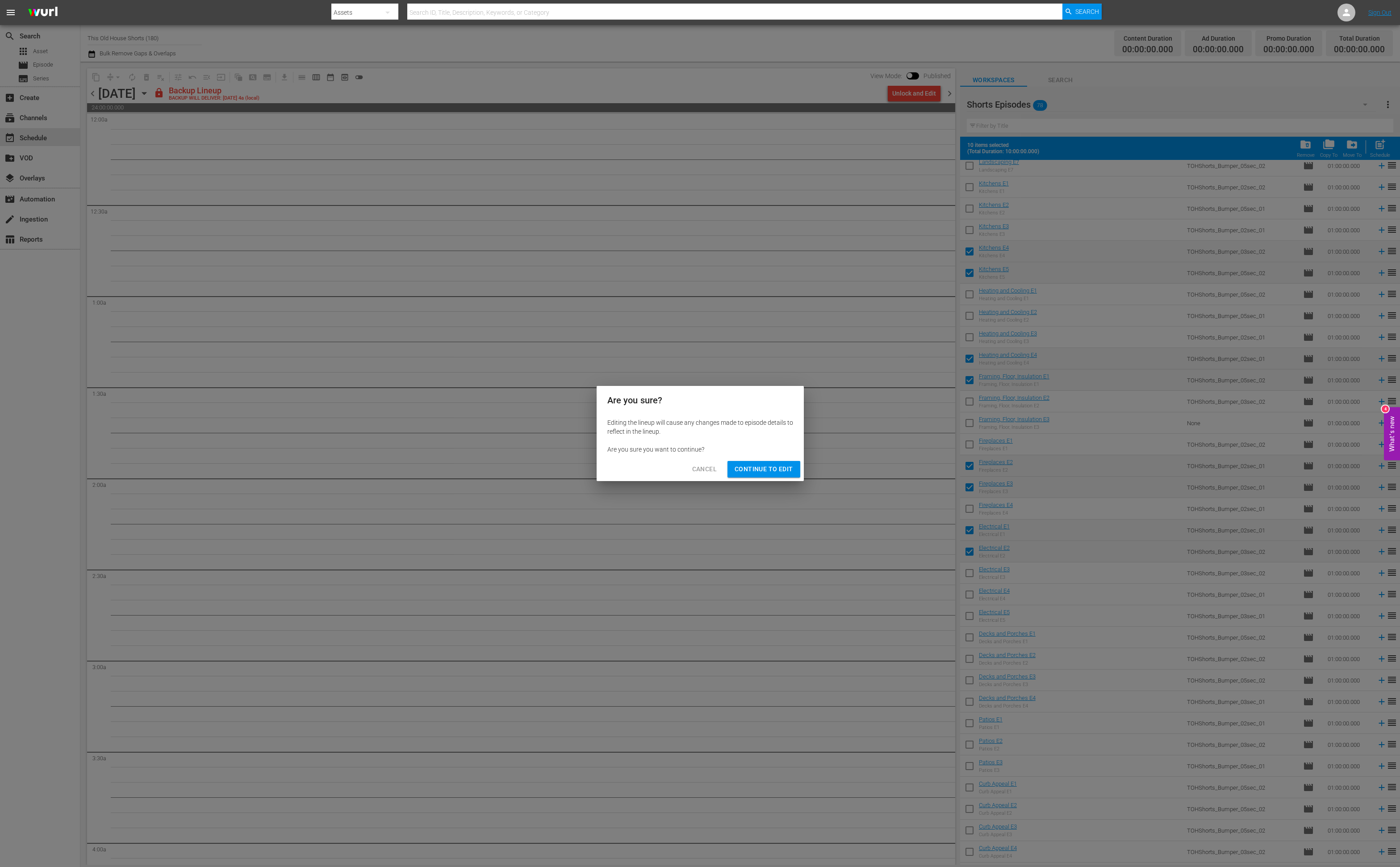
click at [764, 465] on span "Continue to Edit" at bounding box center [764, 469] width 58 height 11
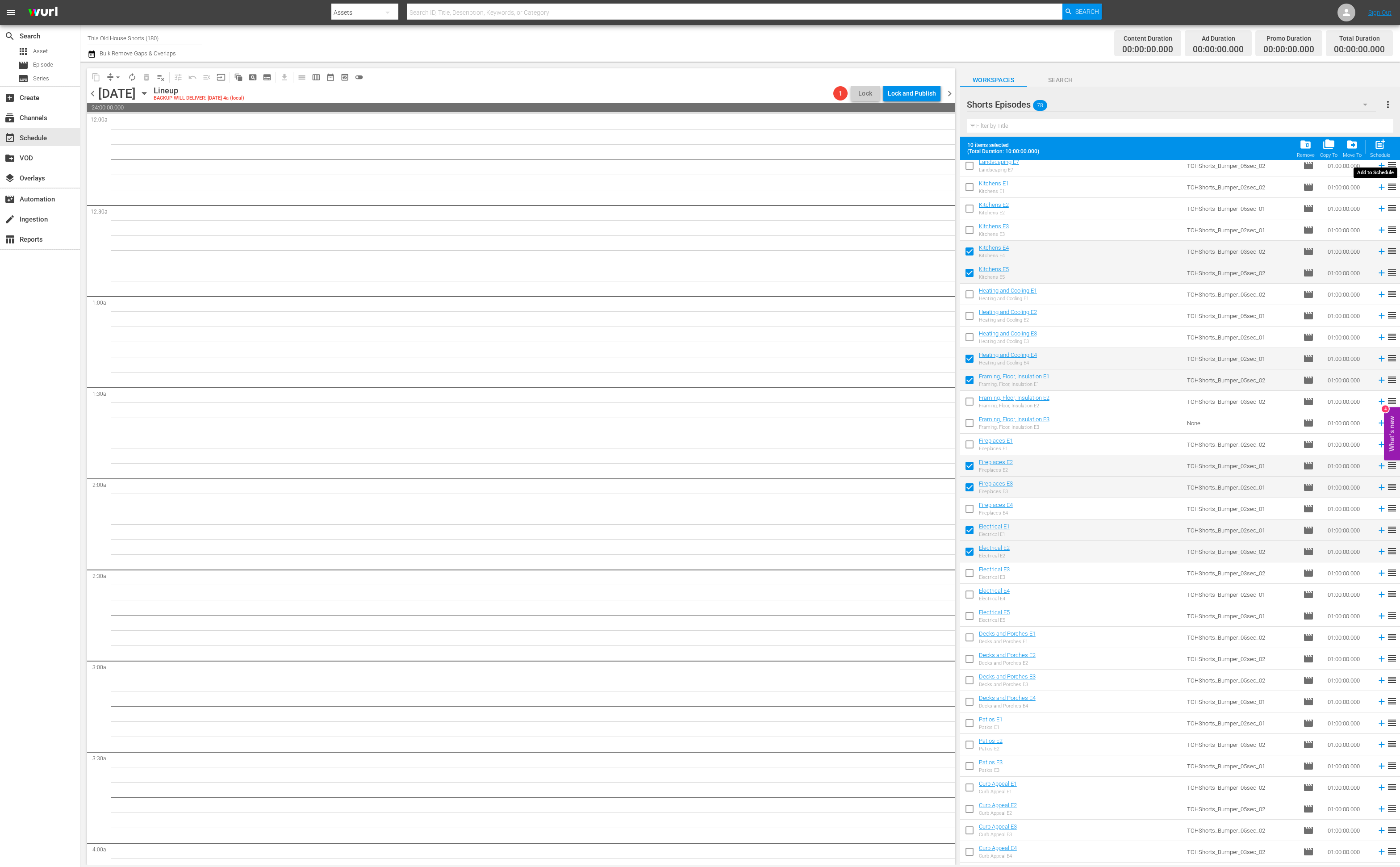
click at [1380, 143] on span "post_add" at bounding box center [1380, 145] width 12 height 12
checkbox input "false"
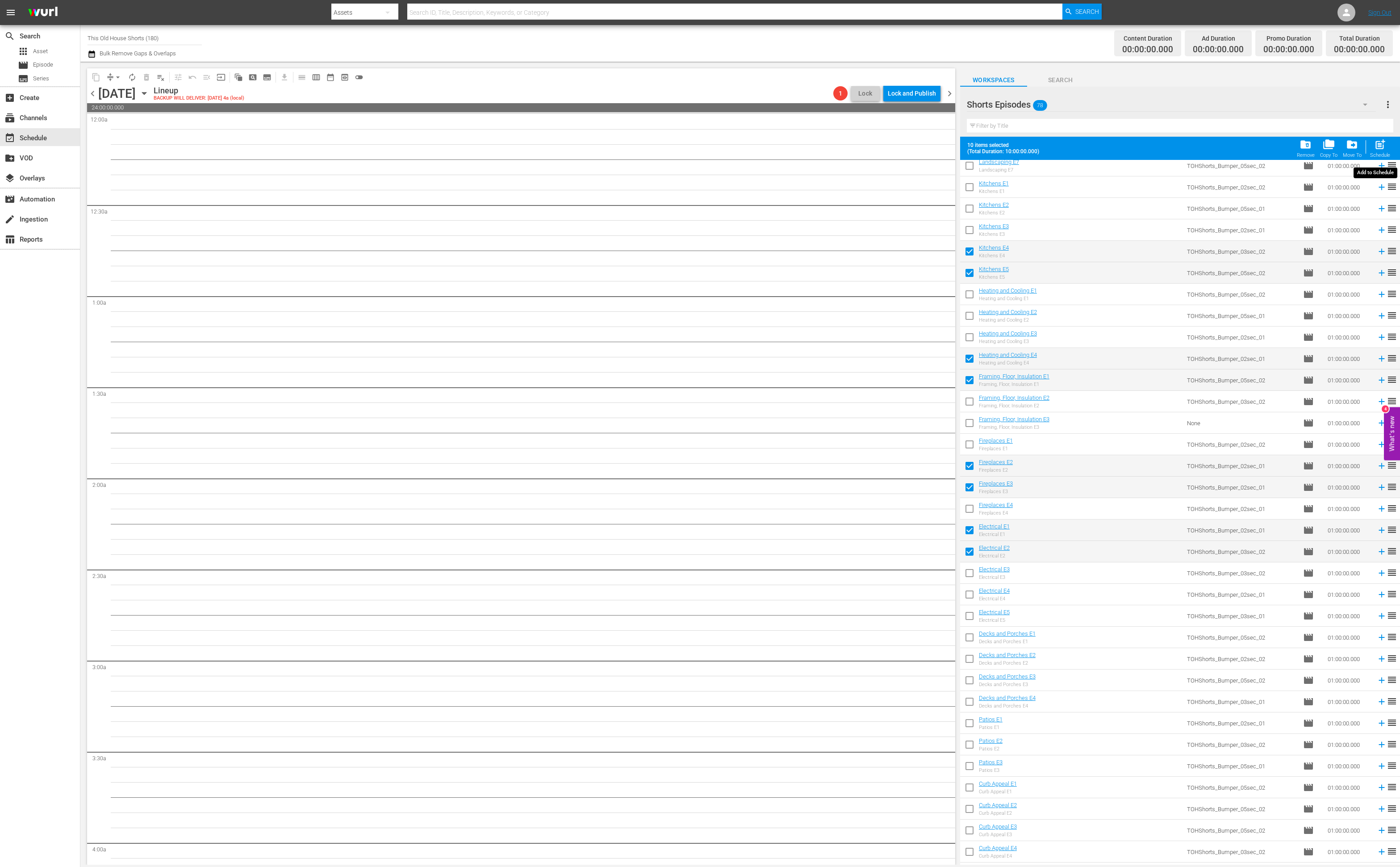
checkbox input "false"
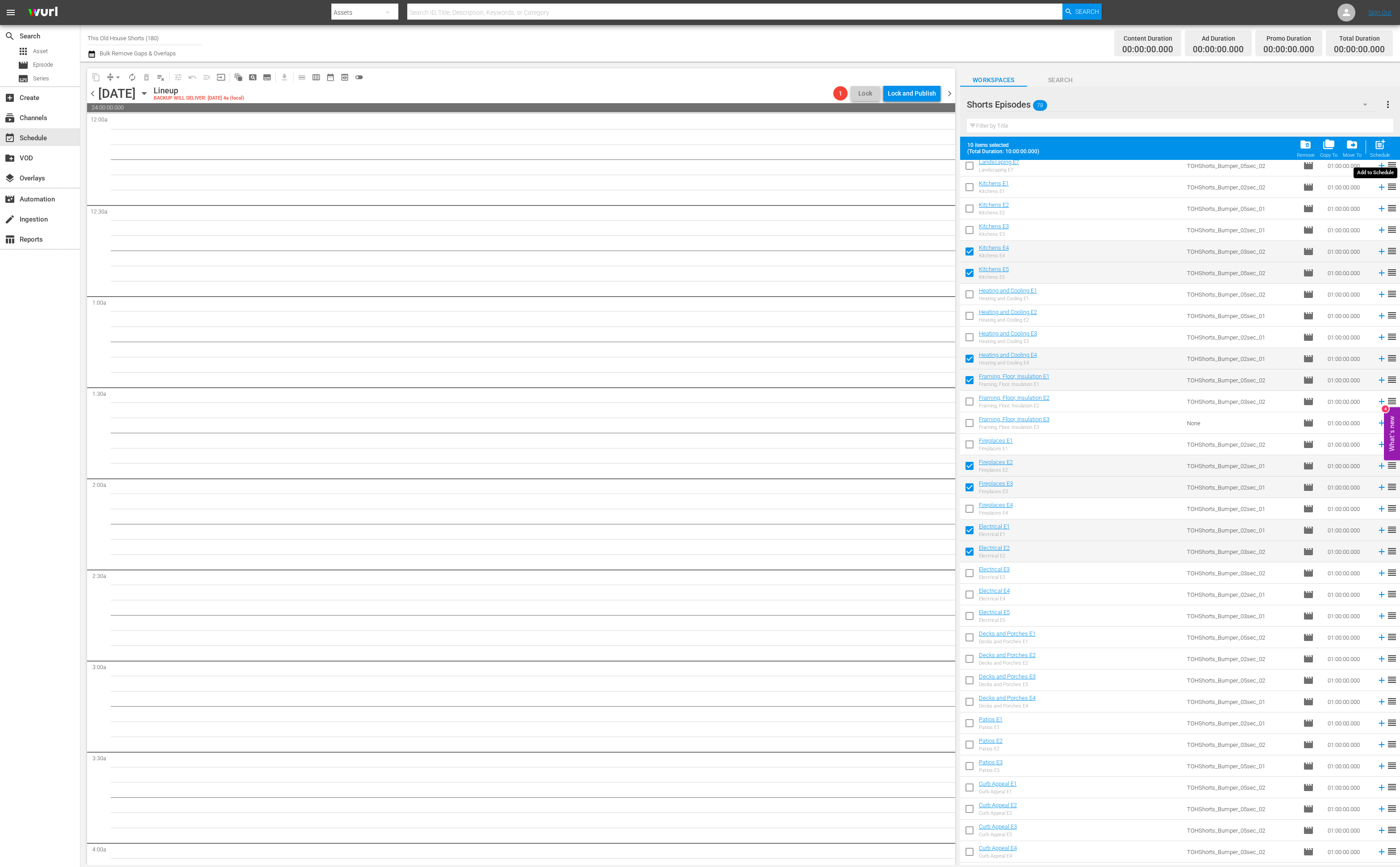
checkbox input "false"
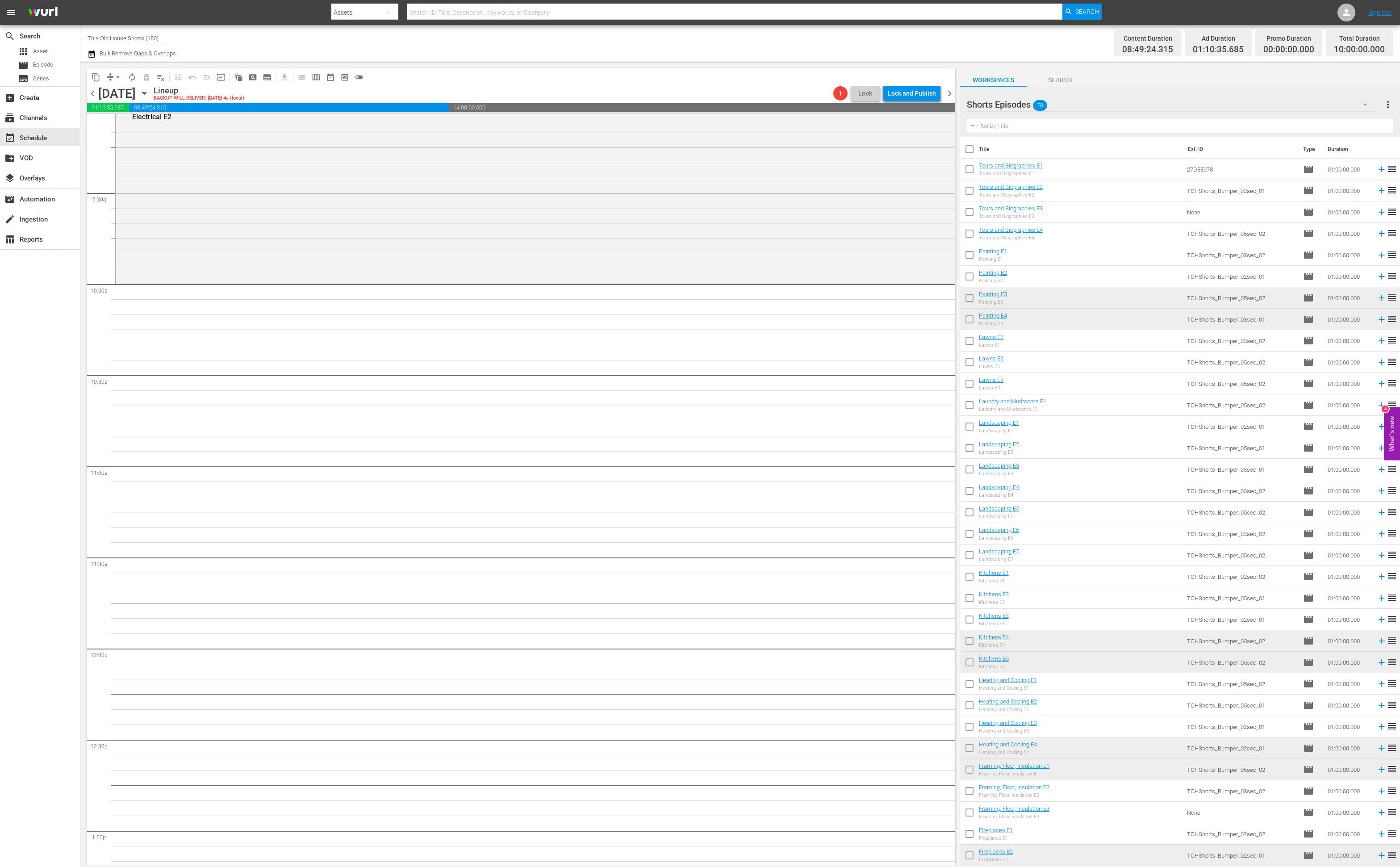
click at [968, 171] on input "checkbox" at bounding box center [970, 171] width 19 height 19
checkbox input "true"
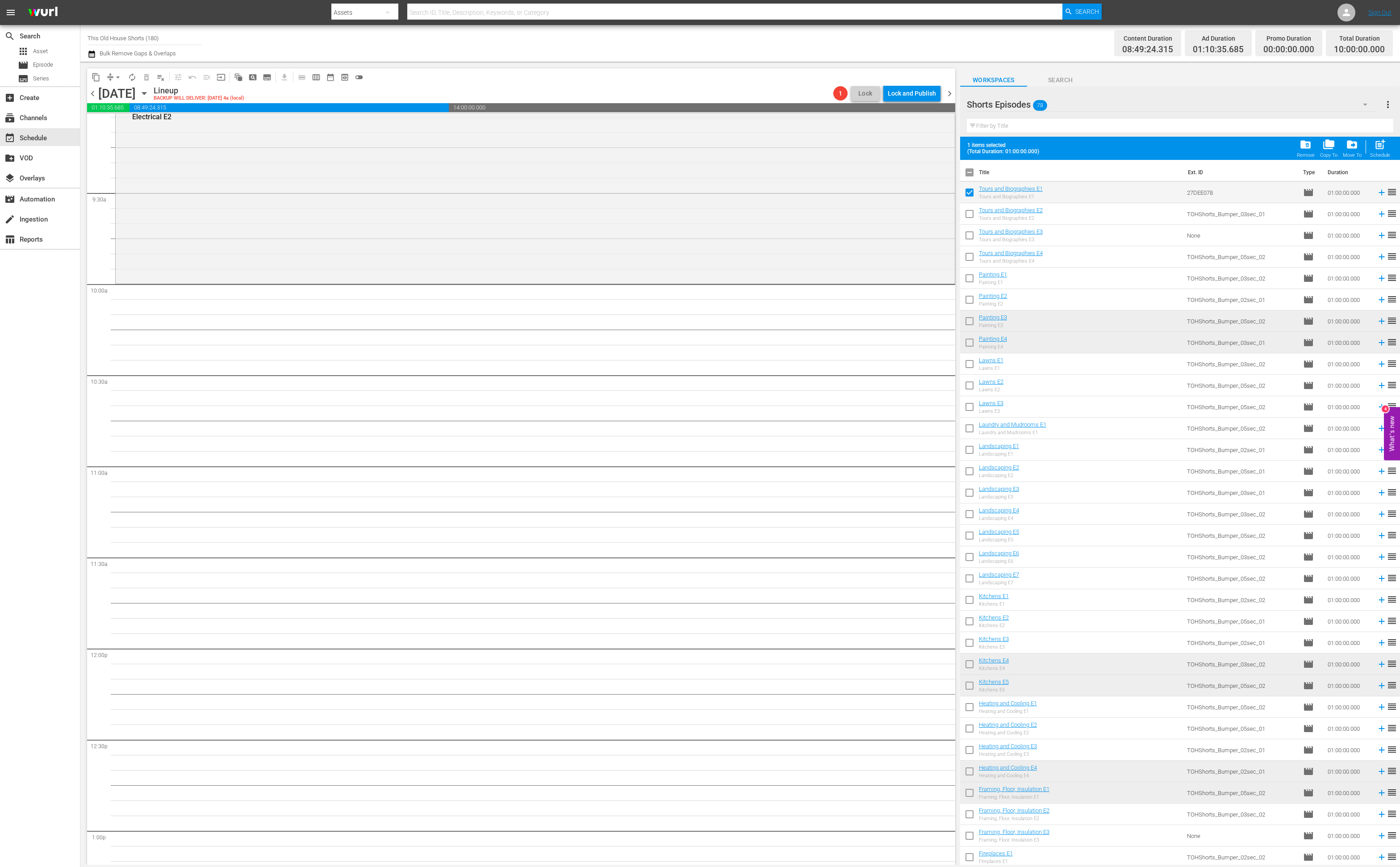
click at [970, 369] on input "checkbox" at bounding box center [970, 366] width 19 height 19
checkbox input "true"
click at [970, 453] on input "checkbox" at bounding box center [970, 451] width 19 height 19
checkbox input "true"
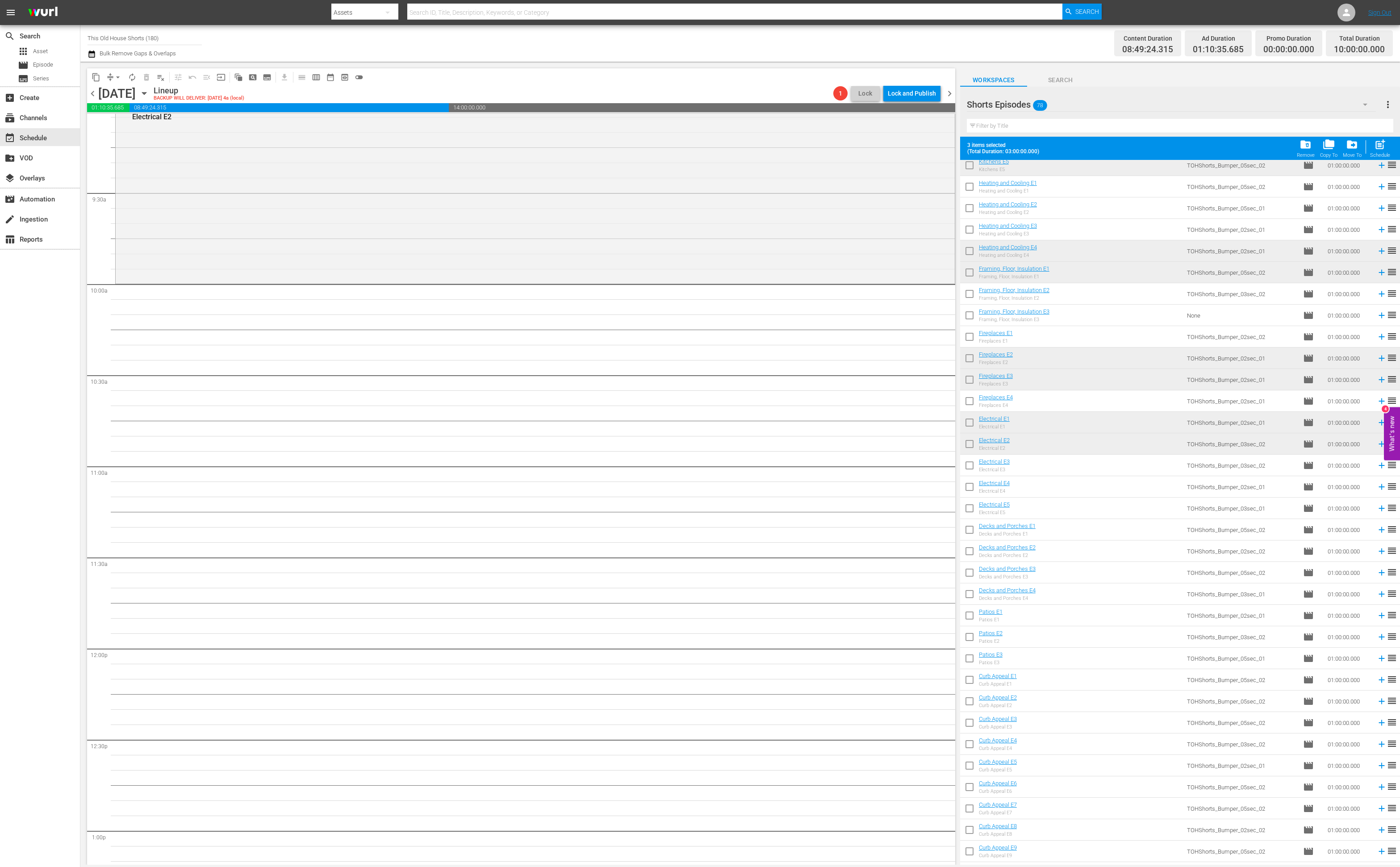
scroll to position [521, 0]
click at [970, 465] on input "checkbox" at bounding box center [970, 466] width 19 height 19
checkbox input "true"
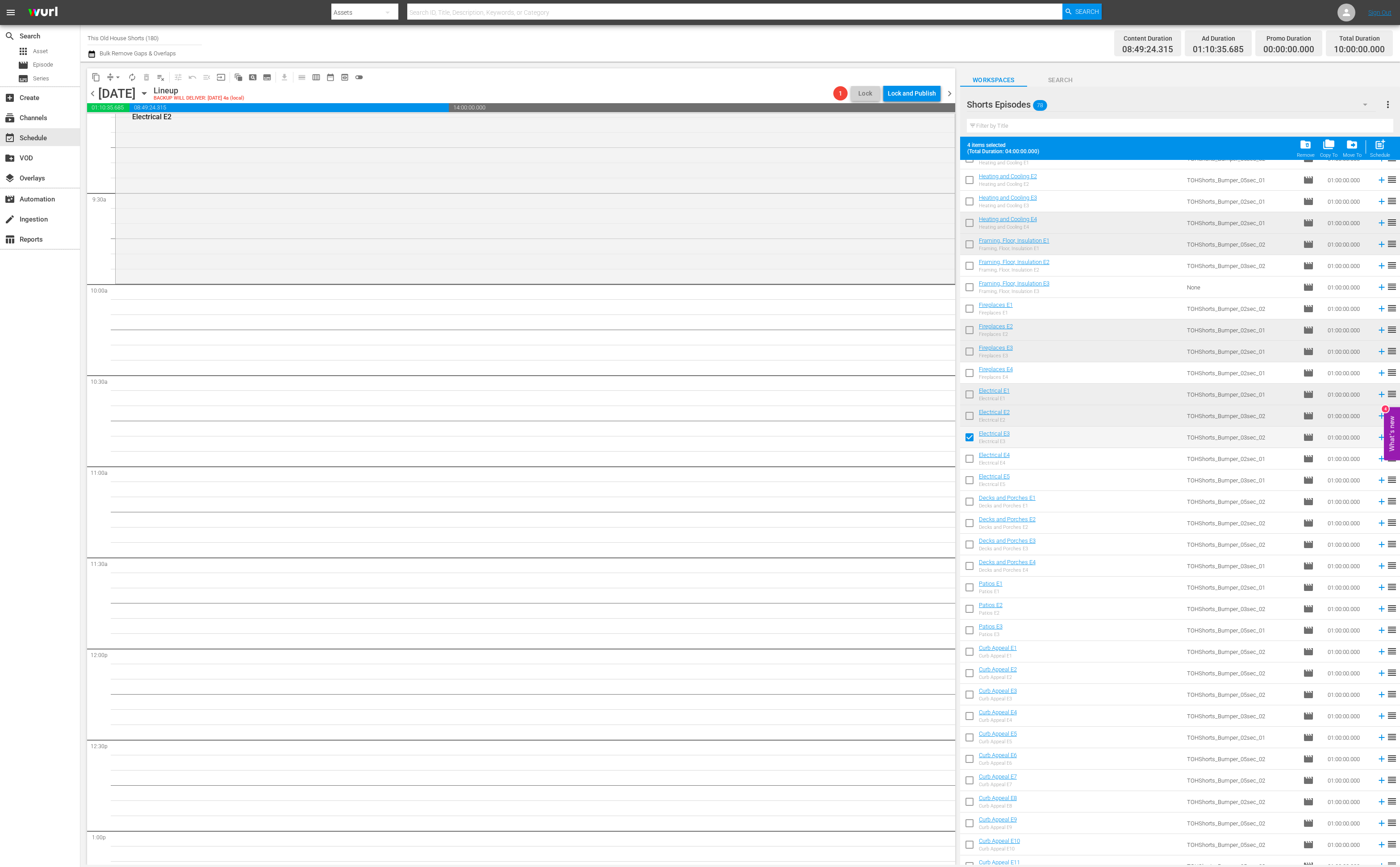
scroll to position [555, 0]
click at [969, 559] on input "checkbox" at bounding box center [970, 561] width 19 height 19
click at [966, 562] on input "checkbox" at bounding box center [970, 561] width 19 height 19
checkbox input "false"
click at [966, 494] on input "checkbox" at bounding box center [970, 496] width 19 height 19
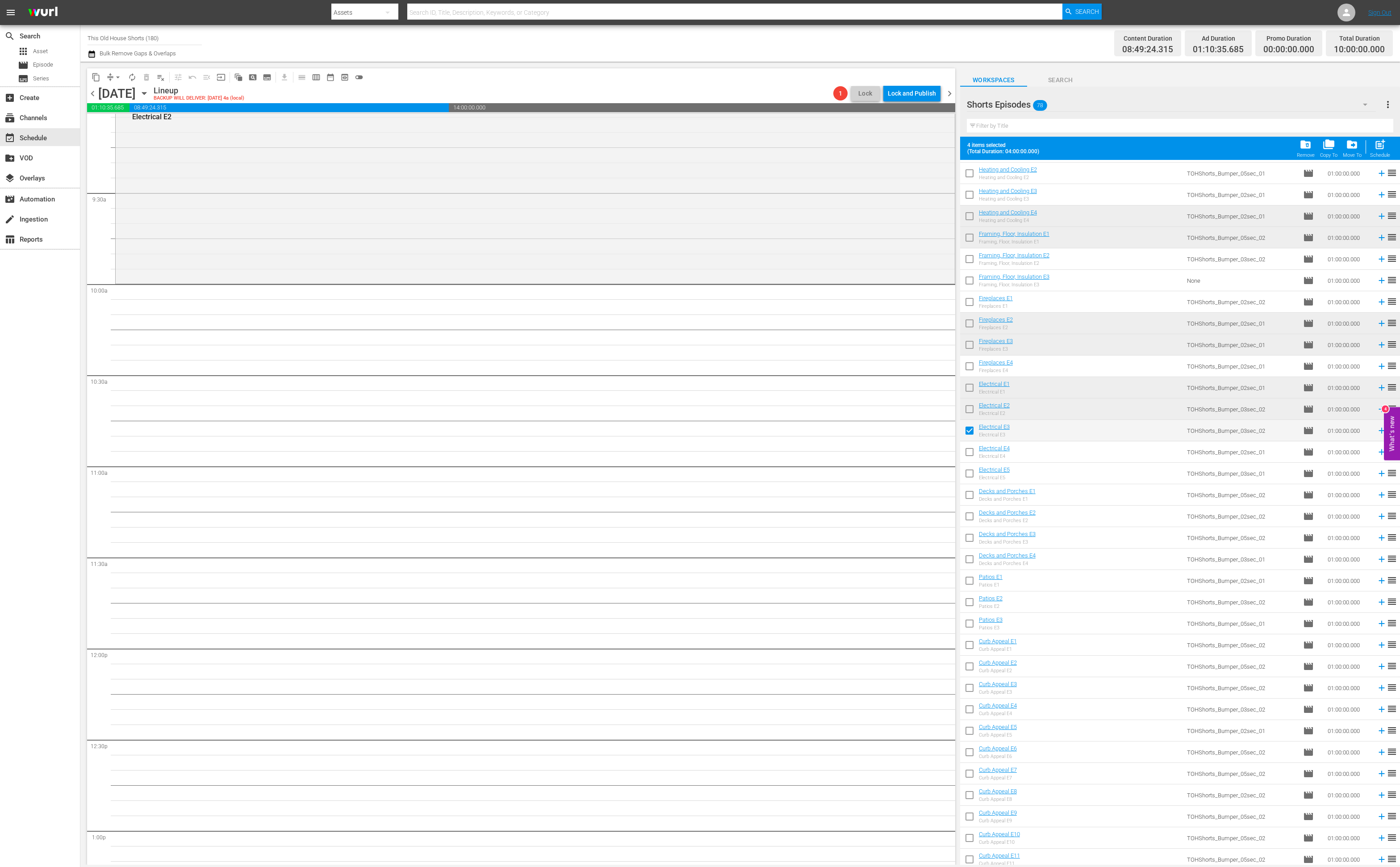
checkbox input "true"
click at [968, 583] on input "checkbox" at bounding box center [970, 582] width 19 height 19
checkbox input "true"
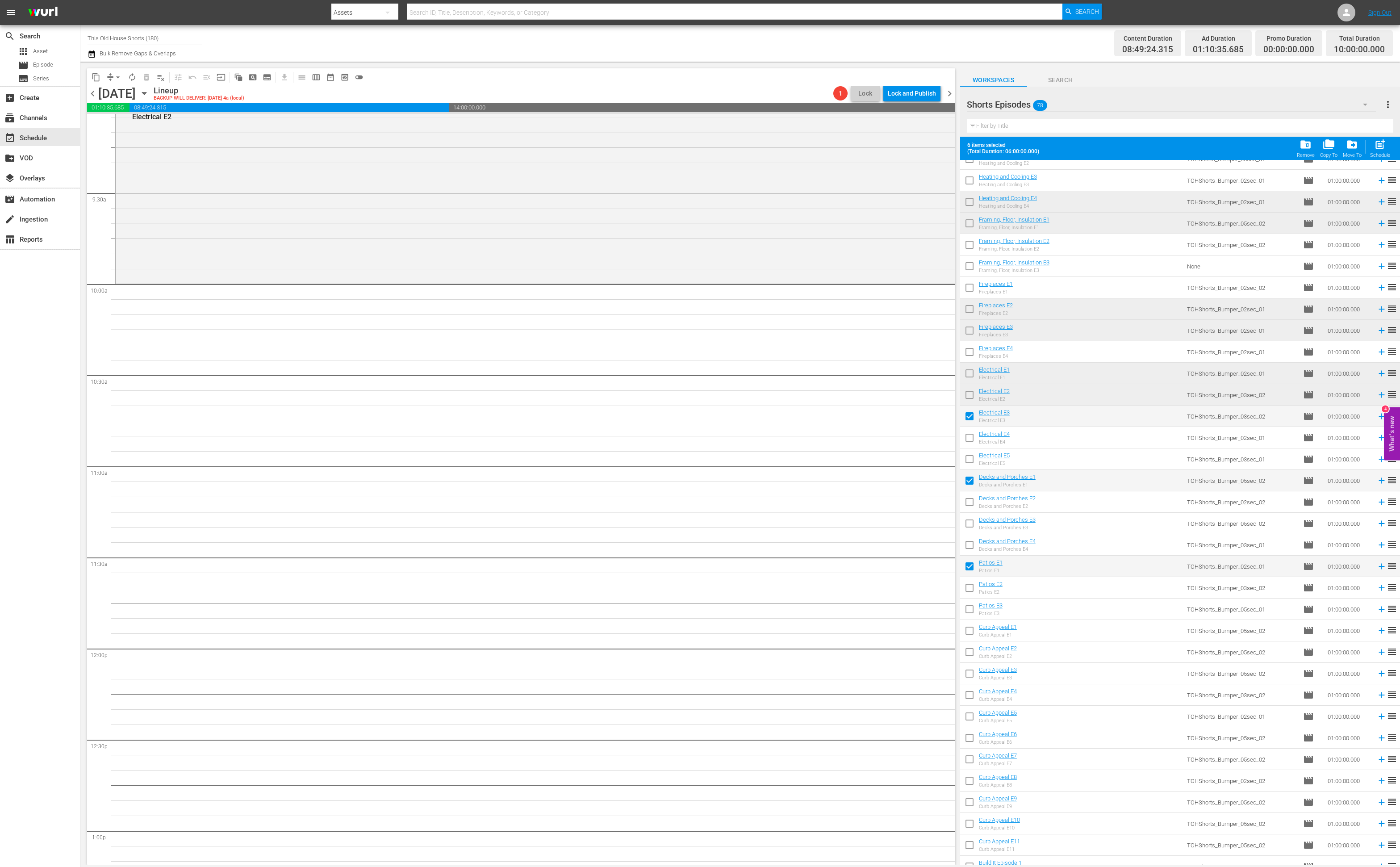
scroll to position [623, 0]
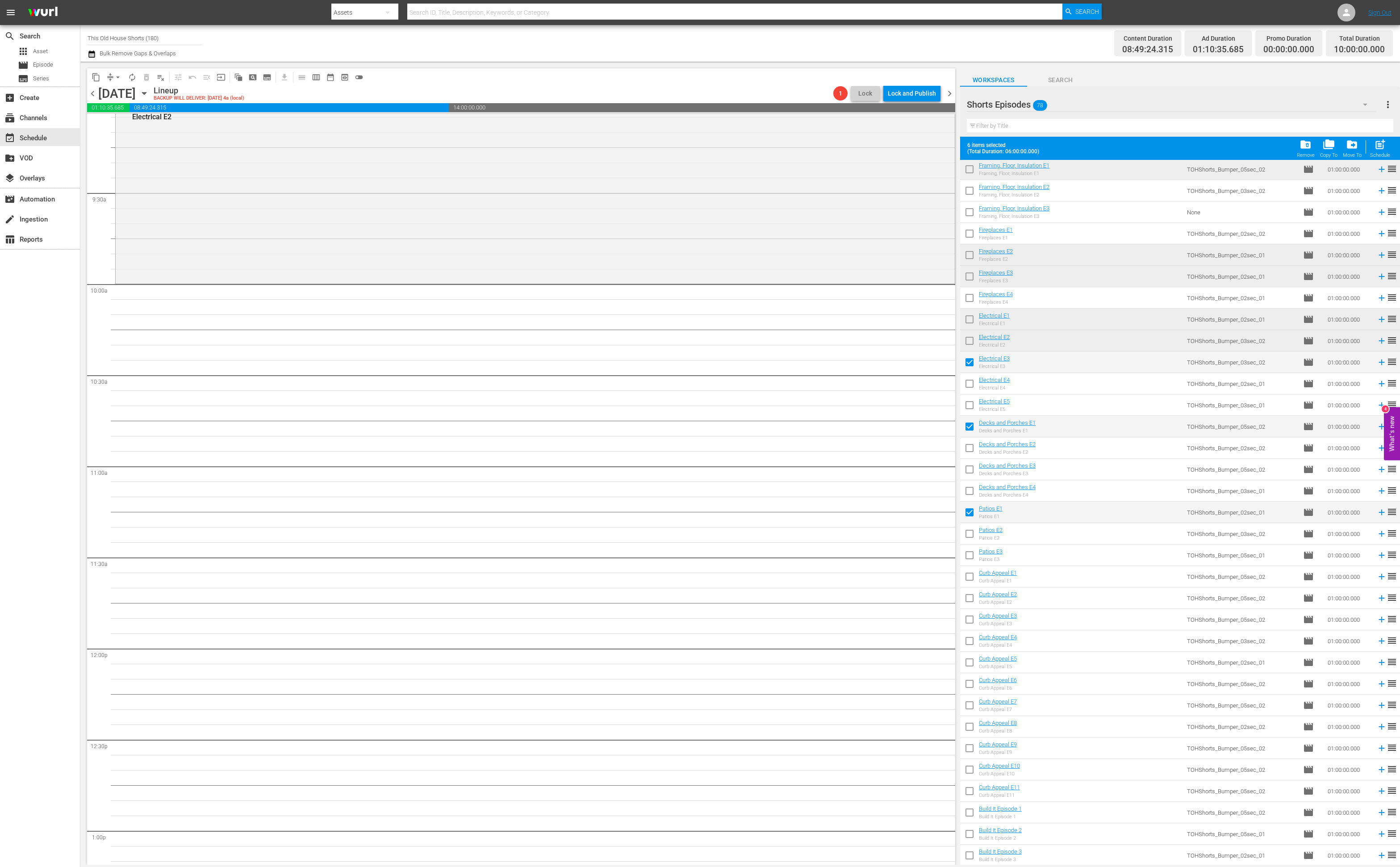
click at [968, 577] on input "checkbox" at bounding box center [970, 578] width 19 height 19
checkbox input "true"
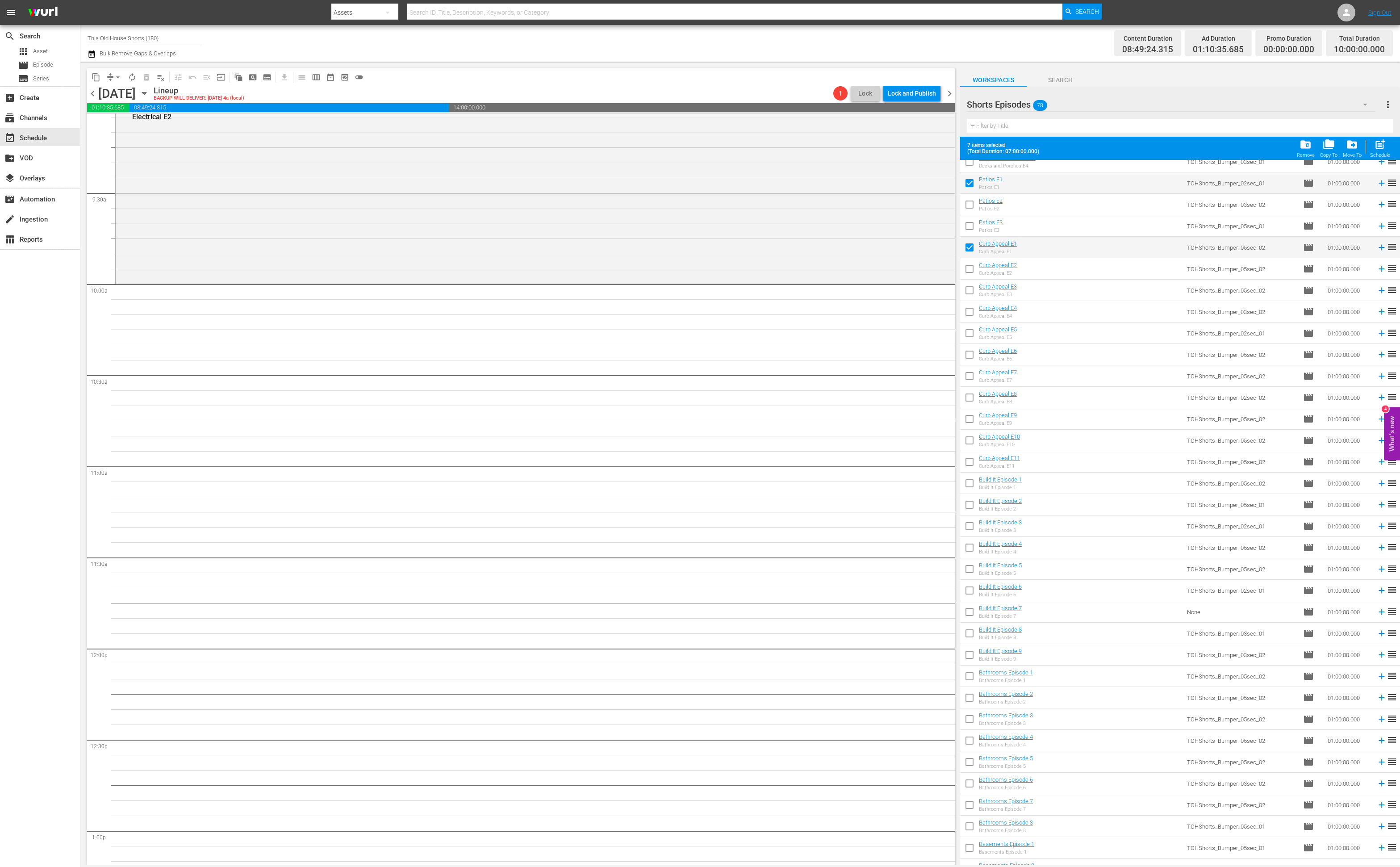
scroll to position [954, 0]
click at [970, 482] on input "checkbox" at bounding box center [970, 484] width 19 height 19
checkbox input "true"
click at [971, 676] on input "checkbox" at bounding box center [970, 677] width 19 height 19
checkbox input "true"
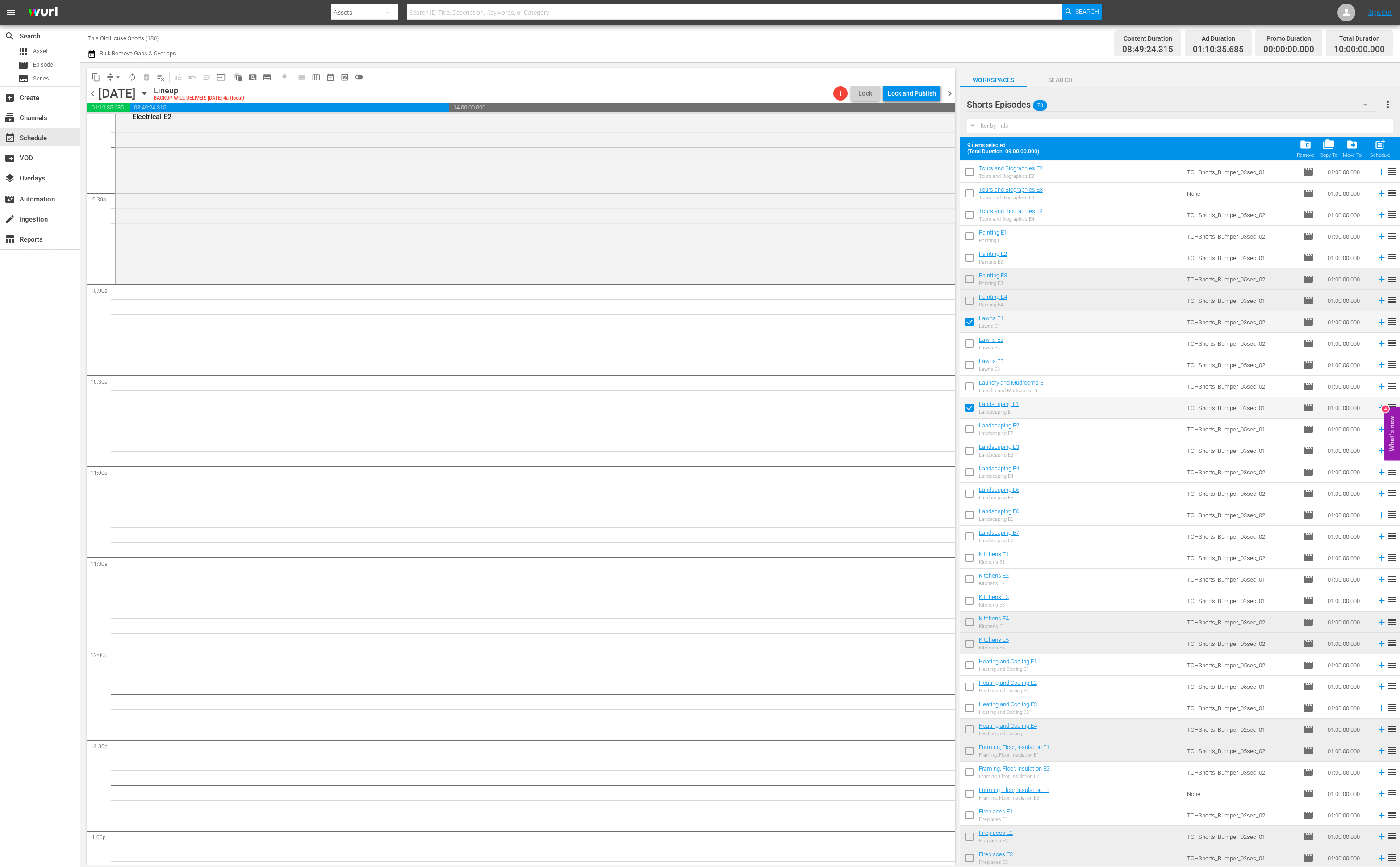
scroll to position [0, 0]
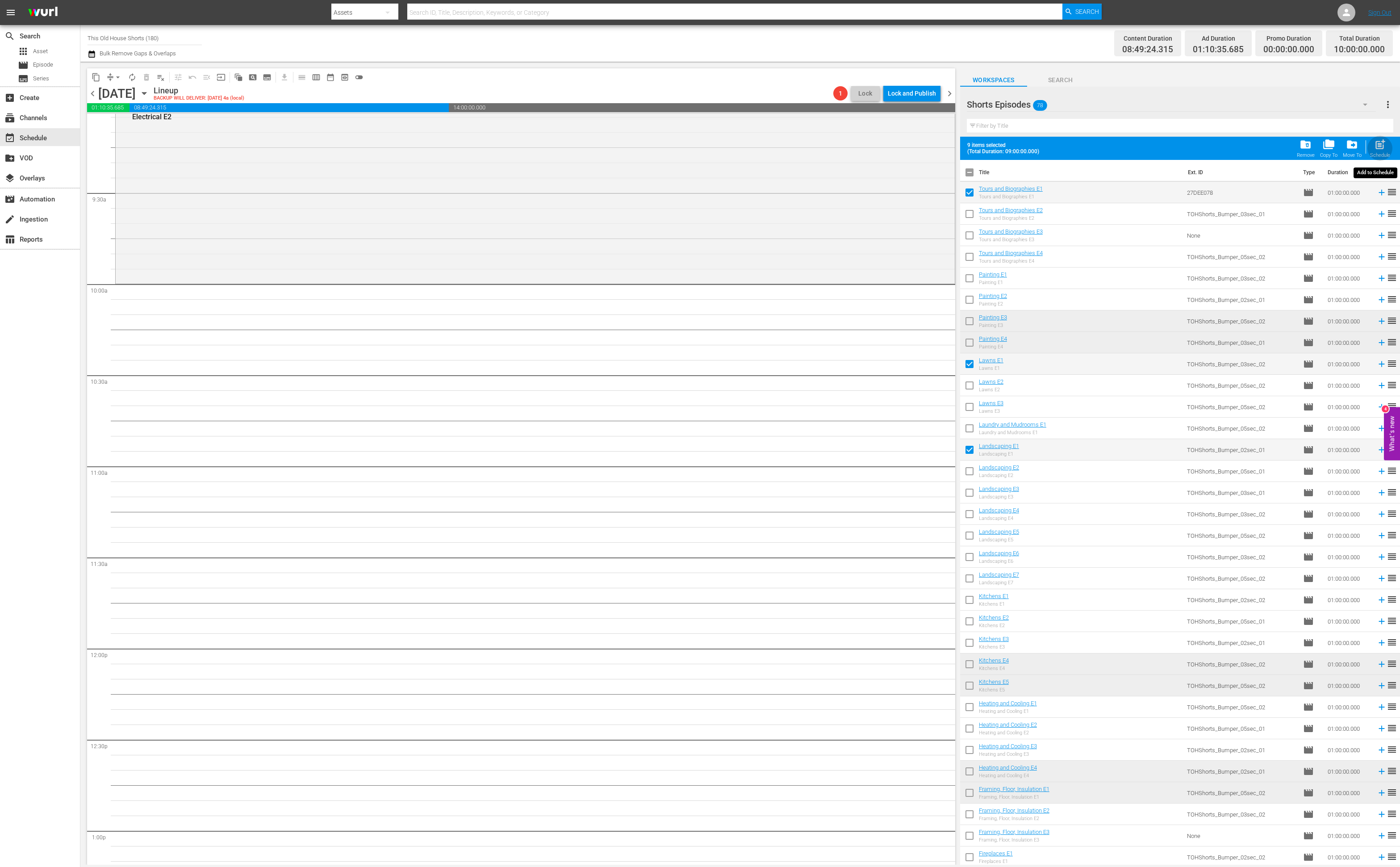
click at [1380, 142] on span "post_add" at bounding box center [1380, 145] width 12 height 12
checkbox input "false"
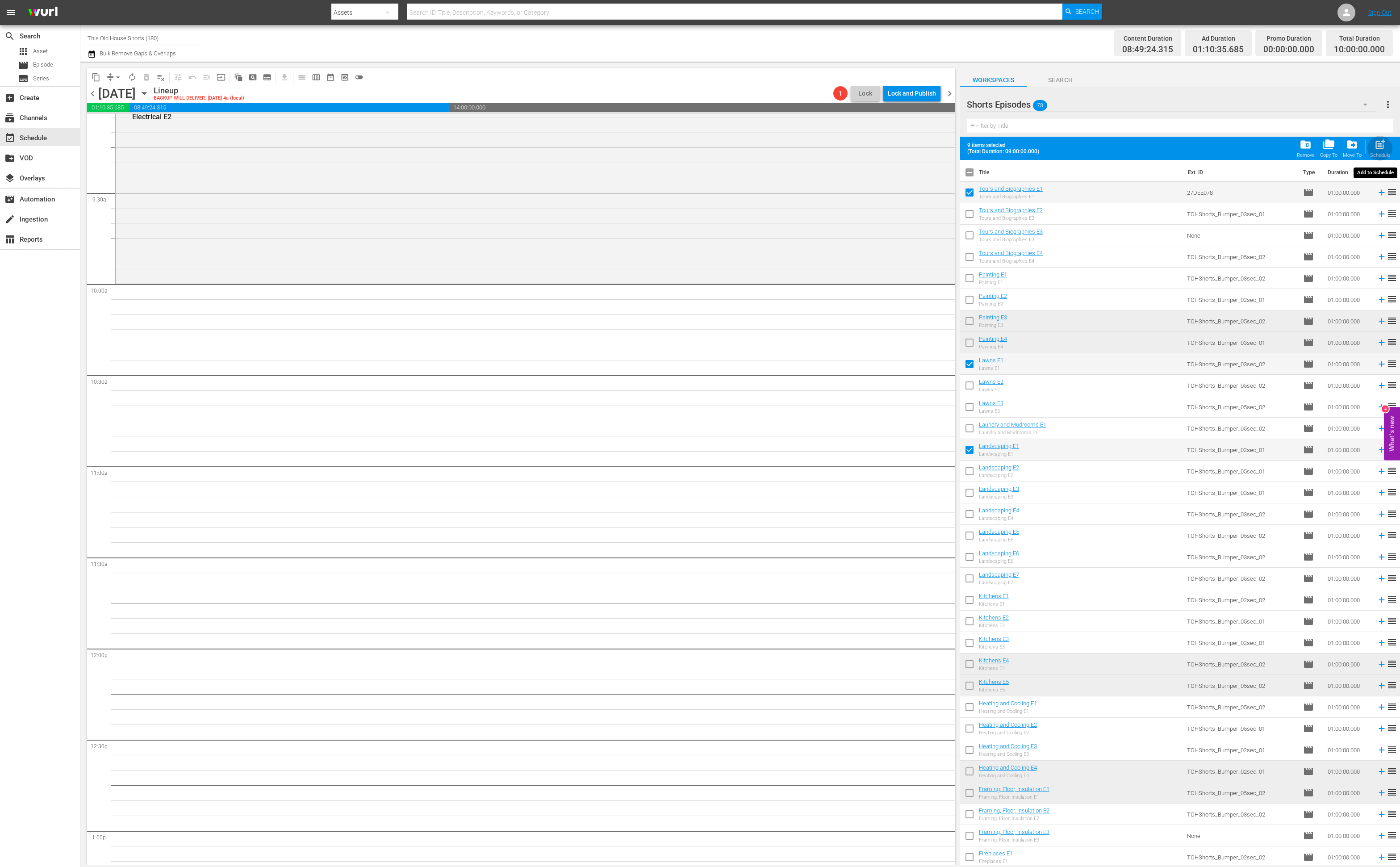
checkbox input "false"
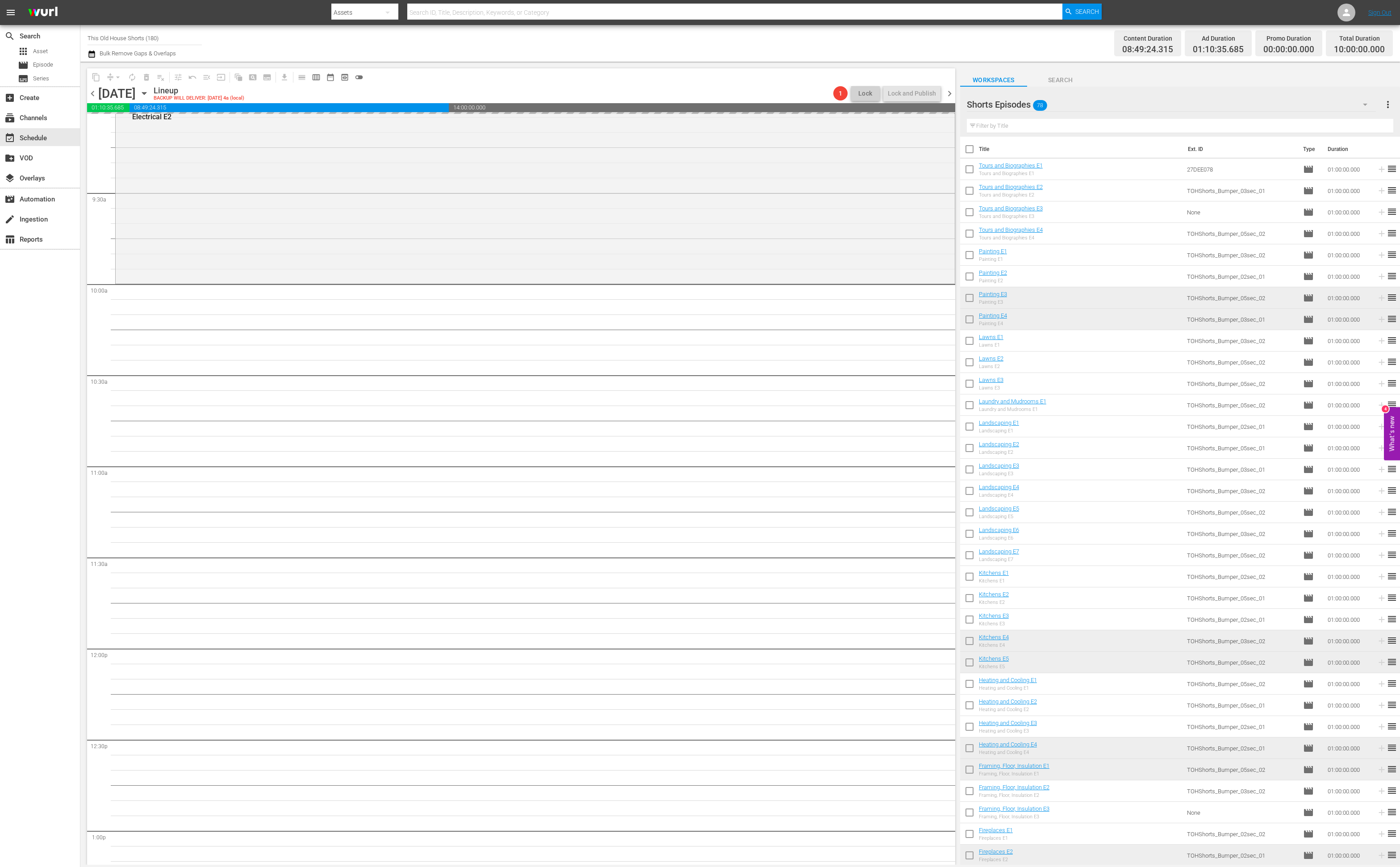
click at [973, 189] on input "checkbox" at bounding box center [970, 192] width 19 height 19
checkbox input "true"
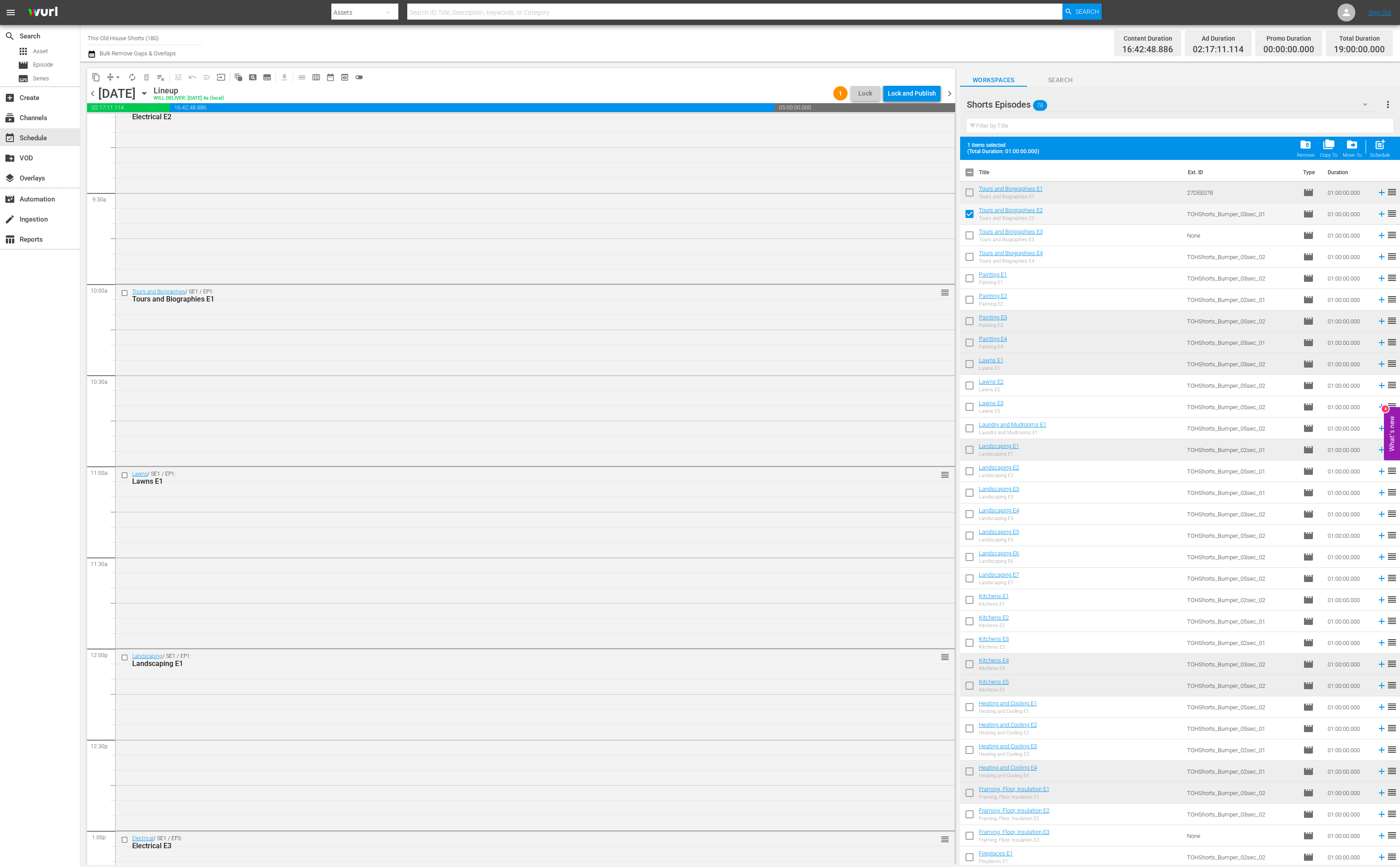
click at [969, 281] on input "checkbox" at bounding box center [970, 280] width 19 height 19
checkbox input "true"
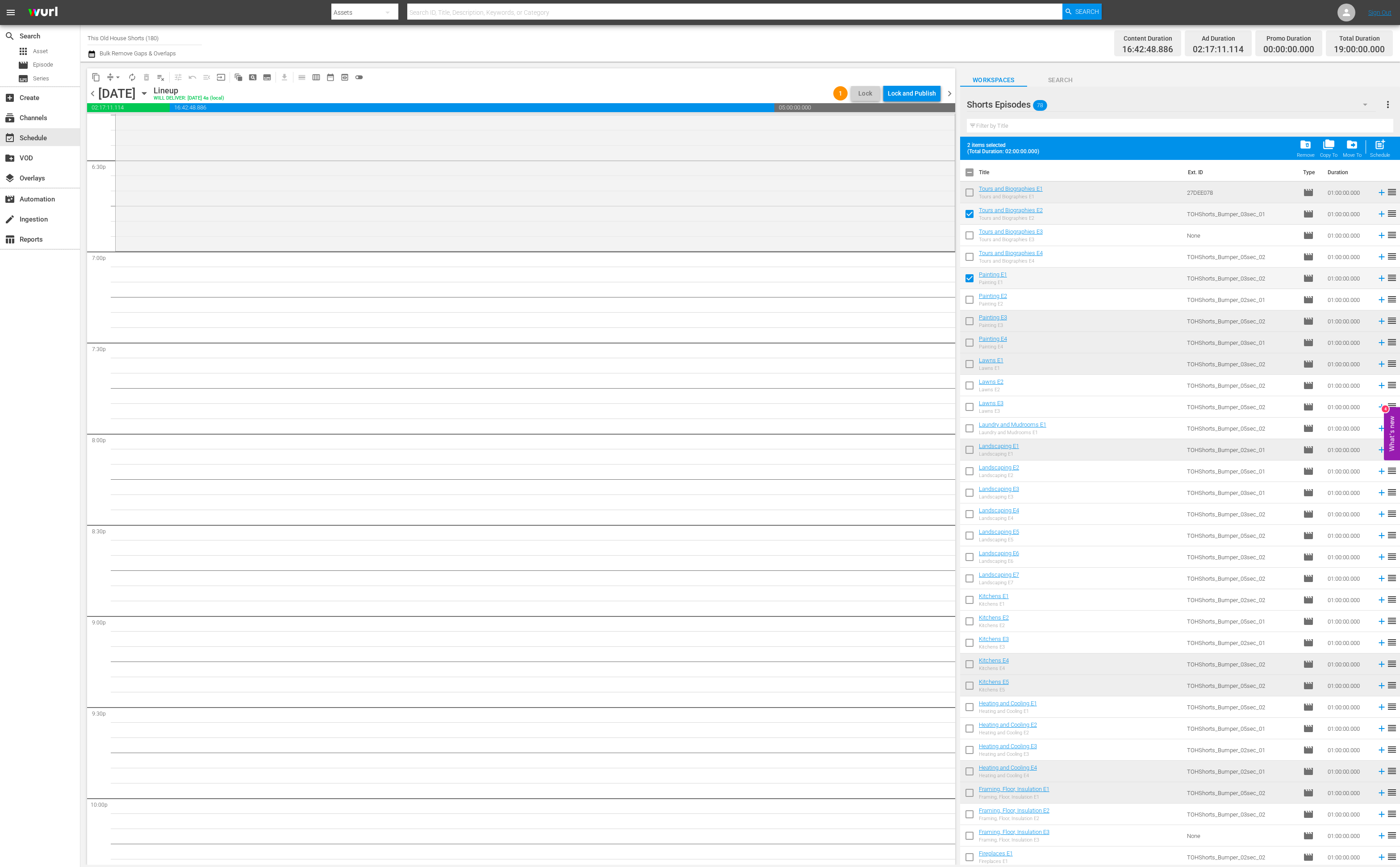
scroll to position [3280, 0]
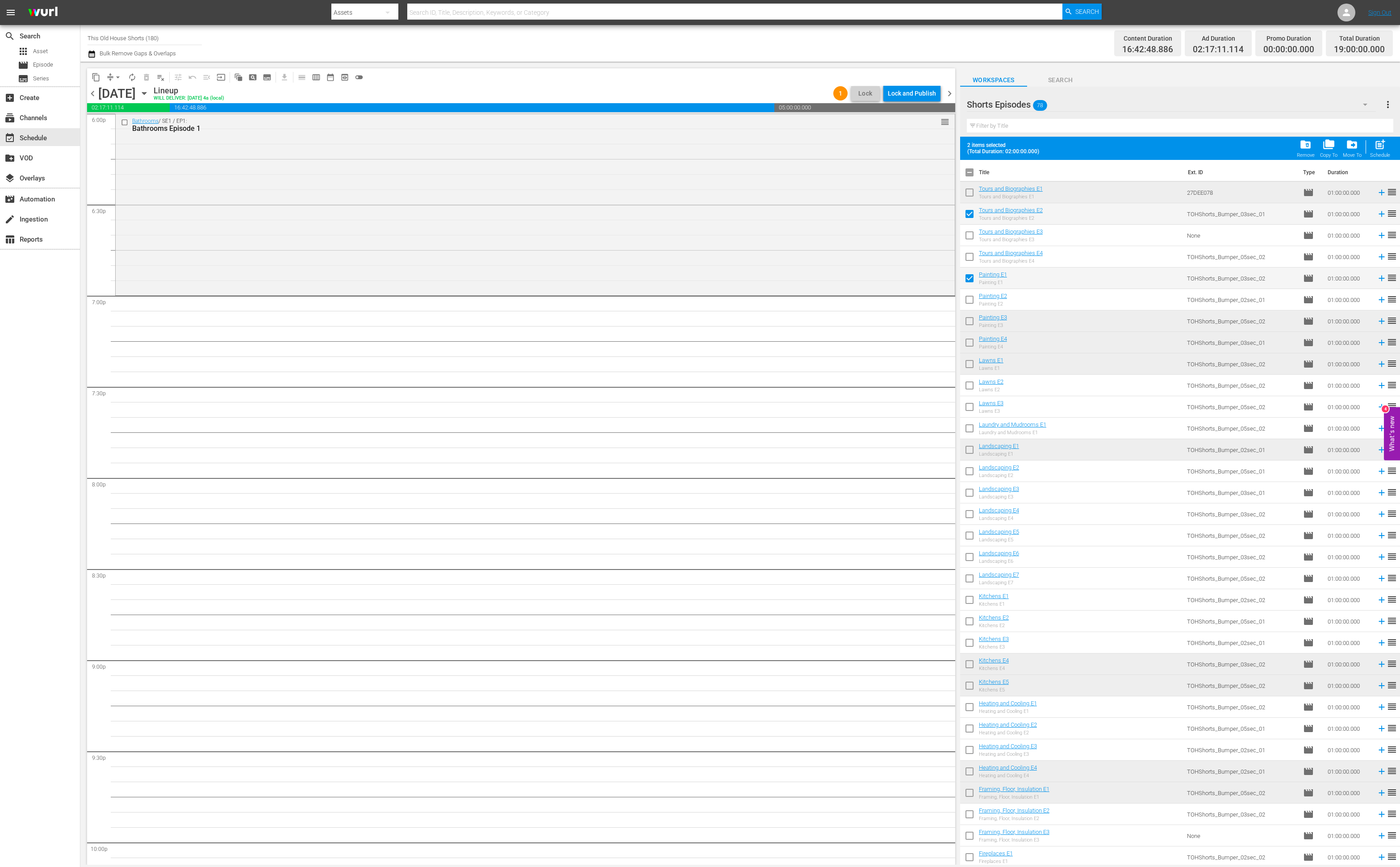
click at [971, 475] on input "checkbox" at bounding box center [970, 473] width 19 height 19
checkbox input "true"
click at [967, 384] on input "checkbox" at bounding box center [970, 387] width 19 height 19
checkbox input "true"
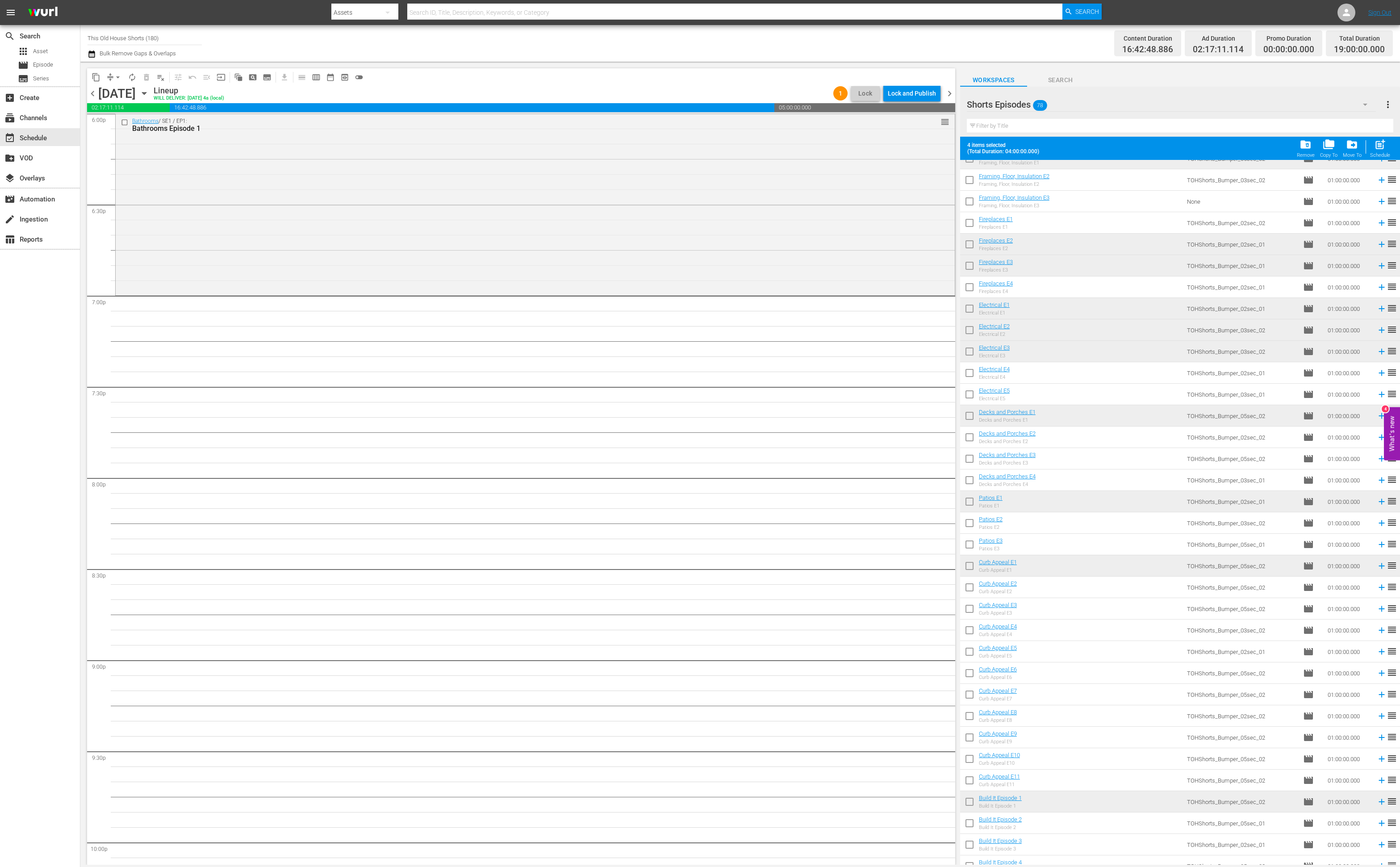
scroll to position [652, 0]
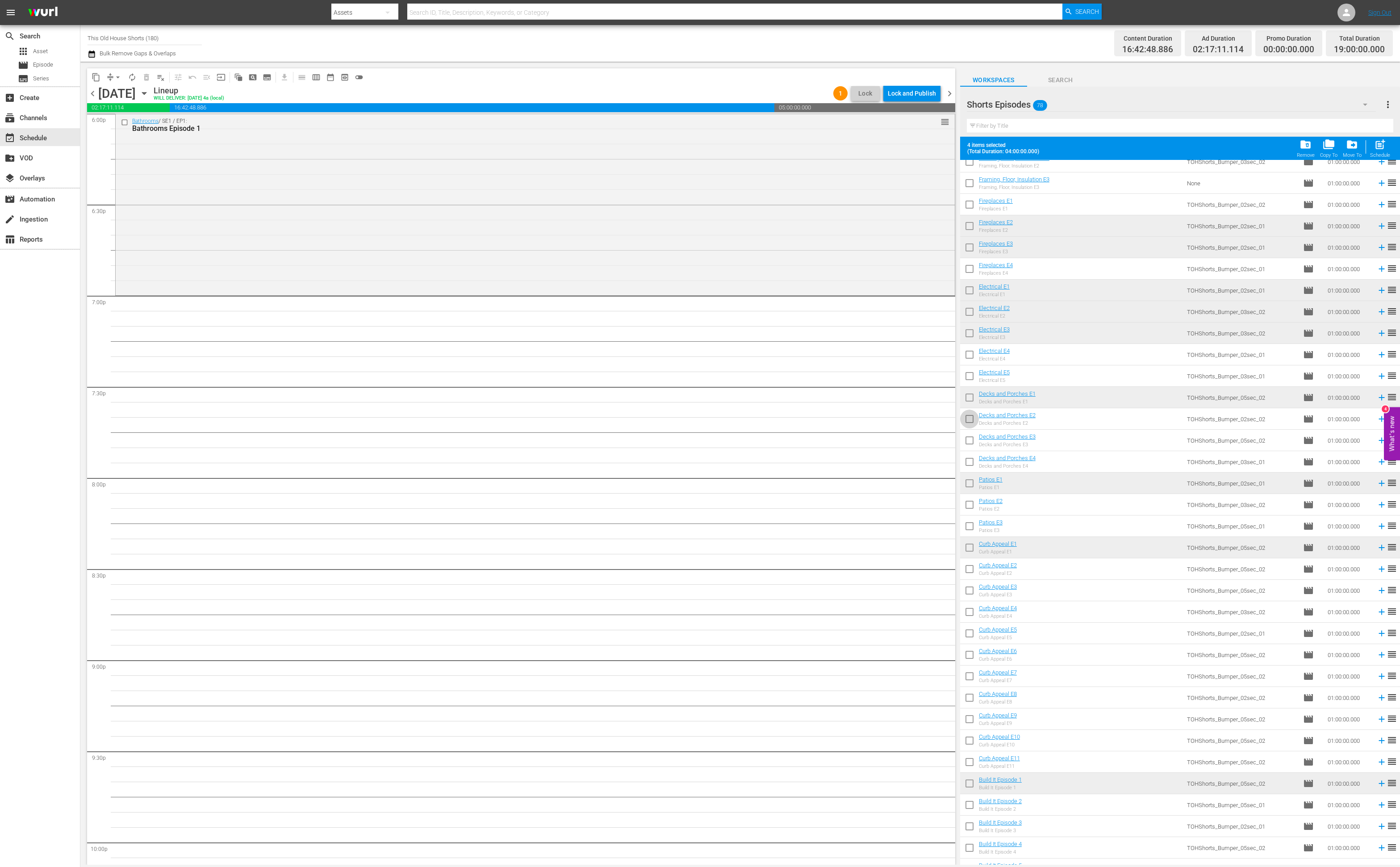
click at [968, 420] on input "checkbox" at bounding box center [970, 421] width 19 height 19
checkbox input "true"
click at [1380, 147] on span "post_add" at bounding box center [1380, 145] width 12 height 12
checkbox input "false"
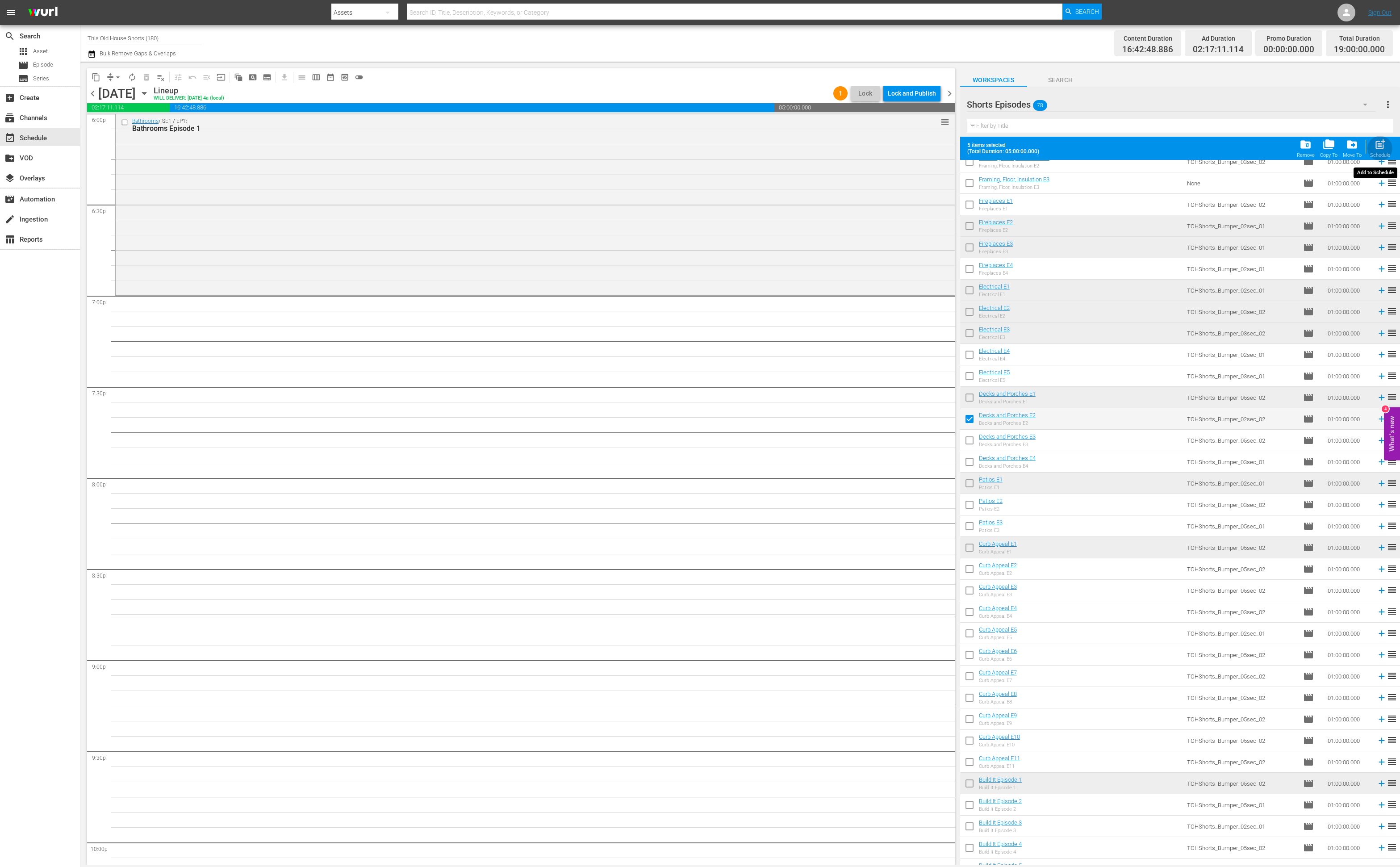
checkbox input "false"
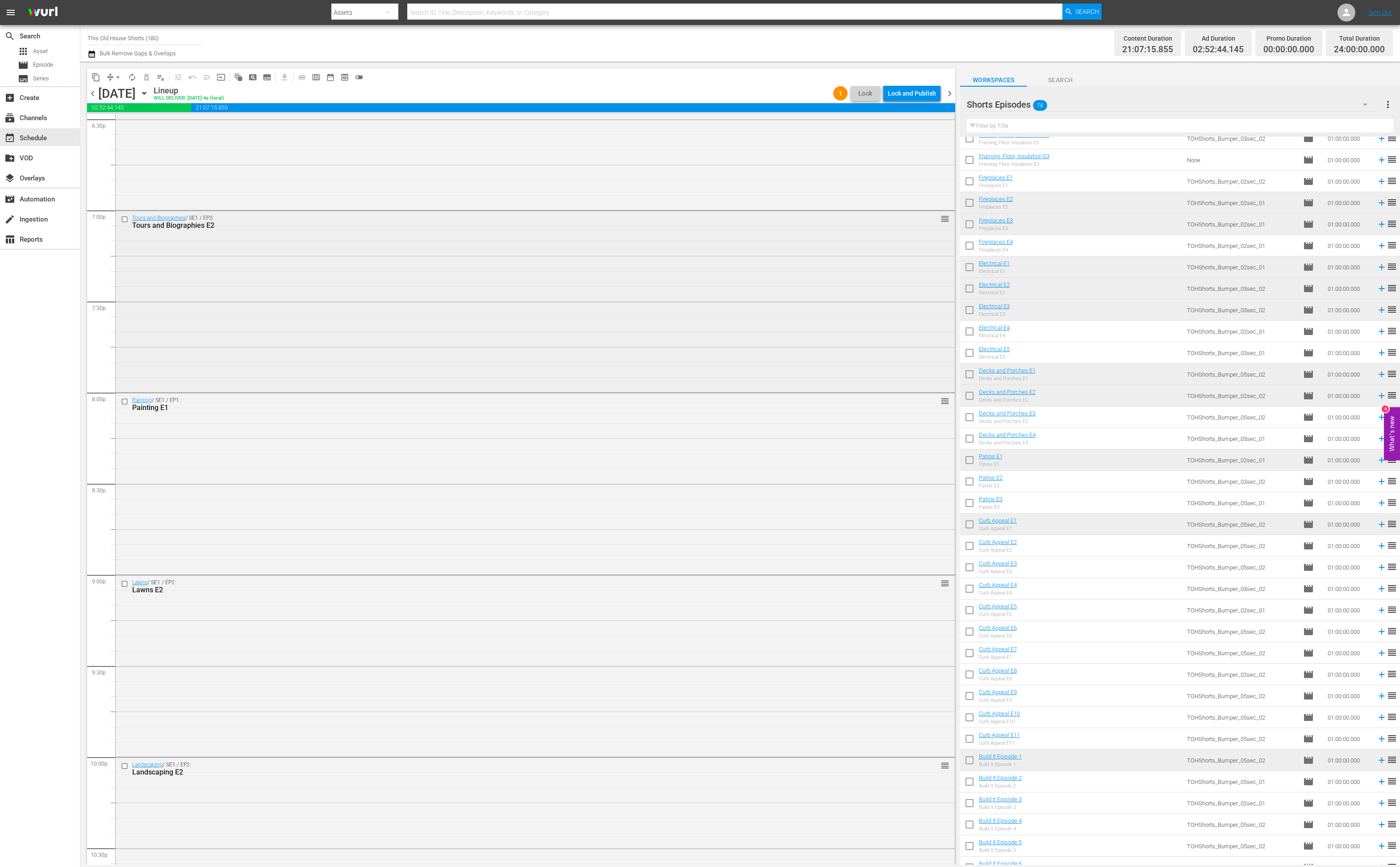
scroll to position [3622, 0]
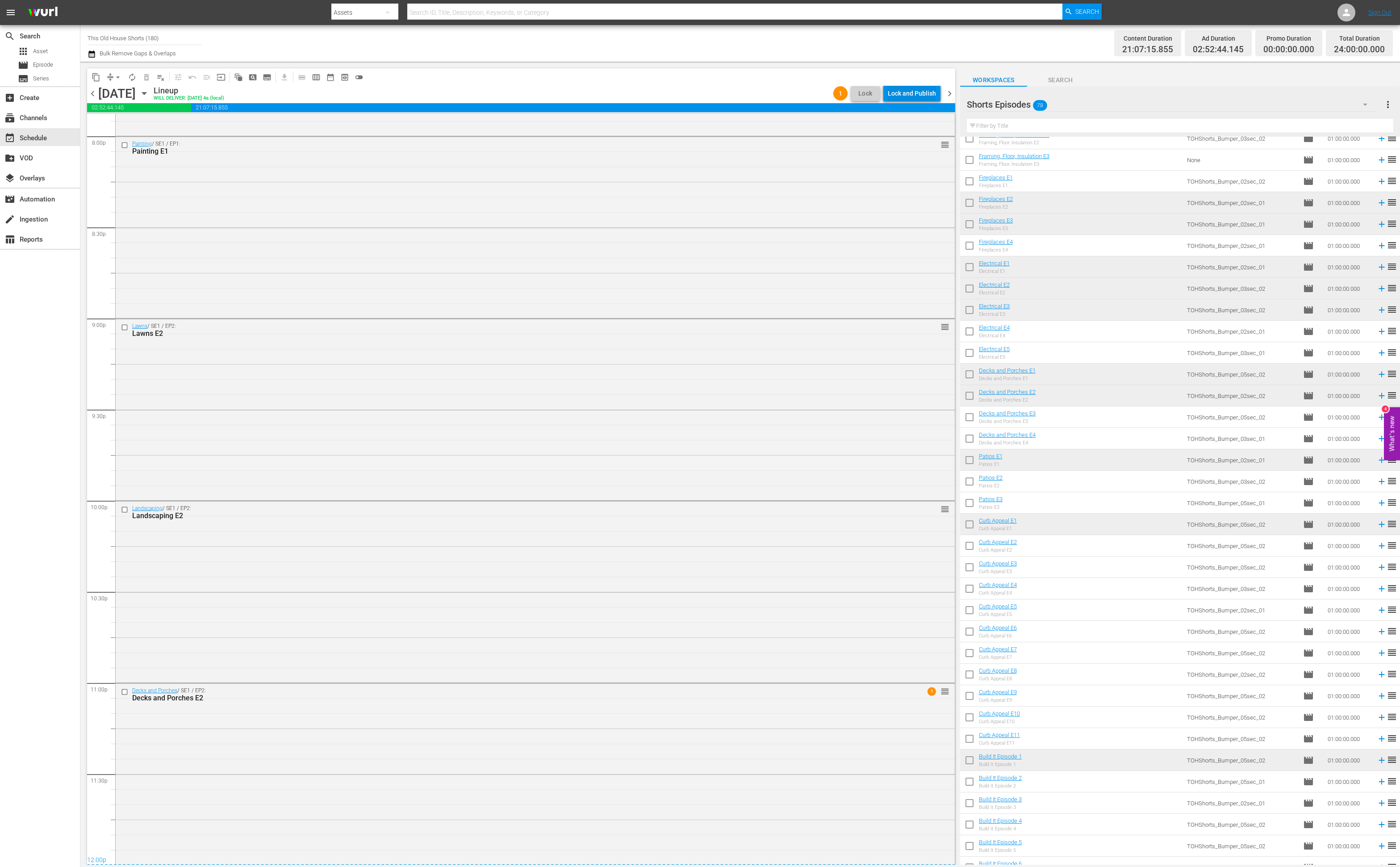
click at [923, 93] on div "Lock and Publish" at bounding box center [912, 93] width 48 height 16
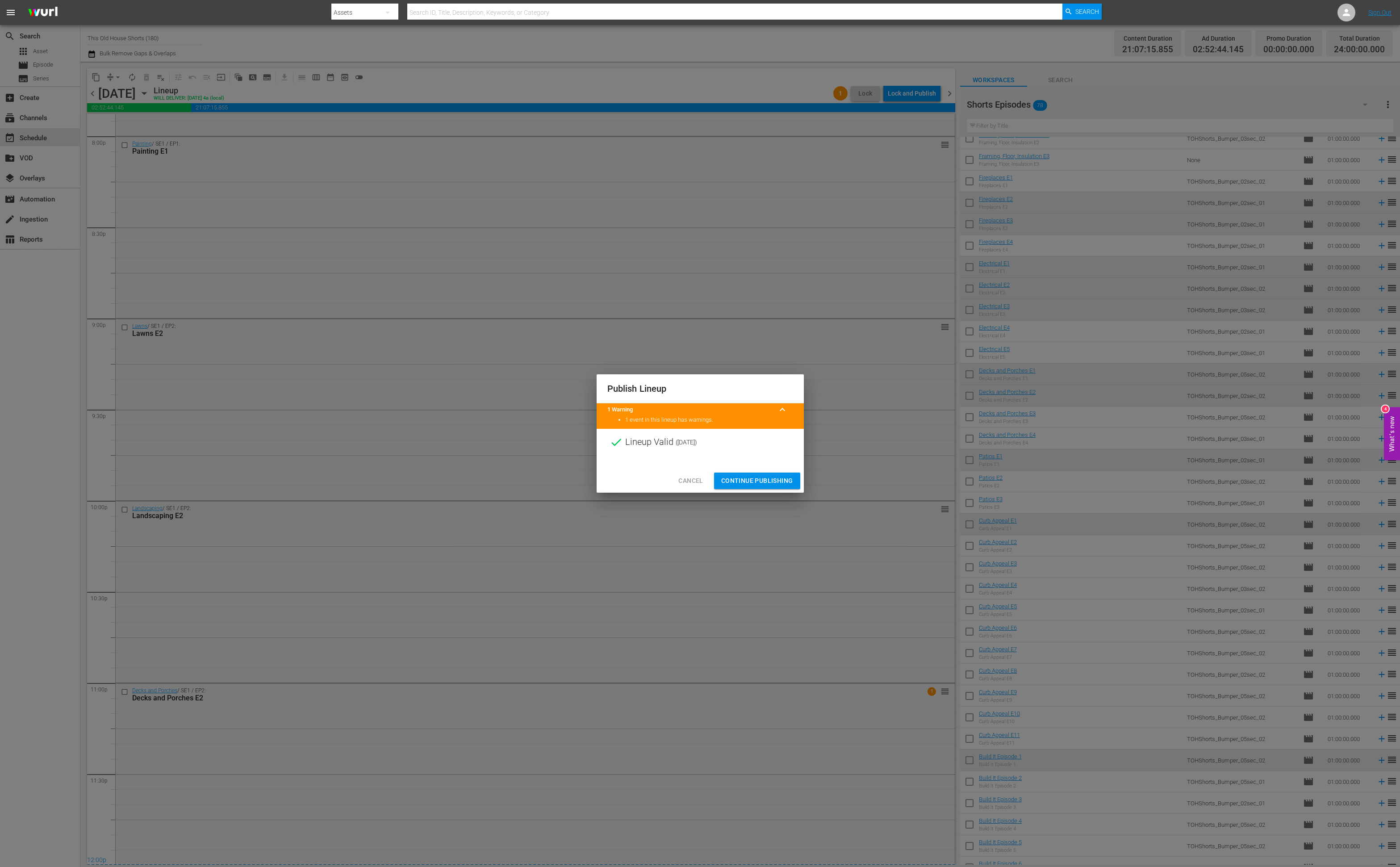
click at [783, 484] on span "Continue Publishing" at bounding box center [757, 481] width 72 height 11
